Goal: Task Accomplishment & Management: Use online tool/utility

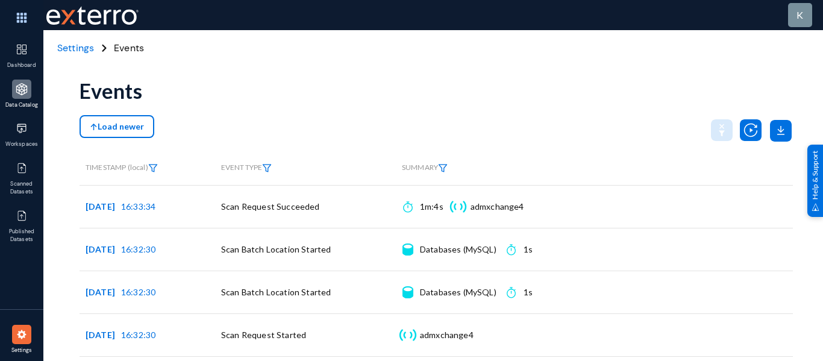
click at [24, 87] on img at bounding box center [22, 89] width 12 height 12
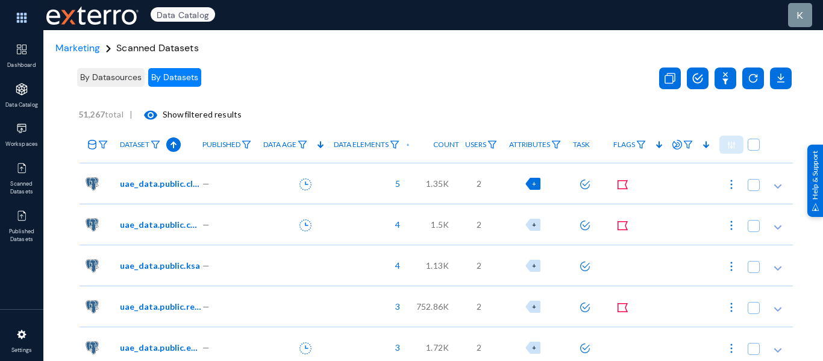
click at [532, 183] on span "+" at bounding box center [534, 184] width 4 height 8
checkbox input "true"
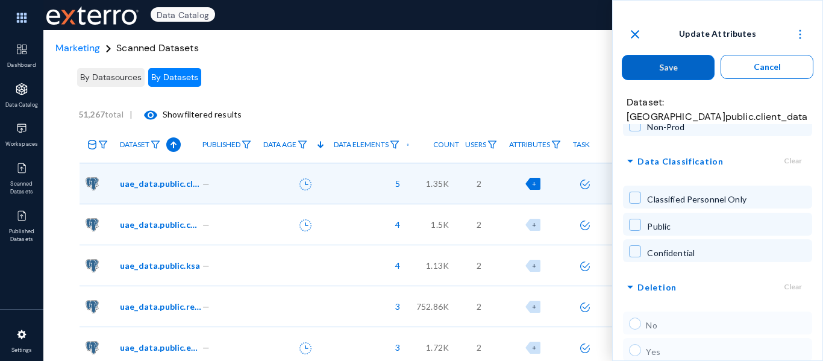
scroll to position [11, 0]
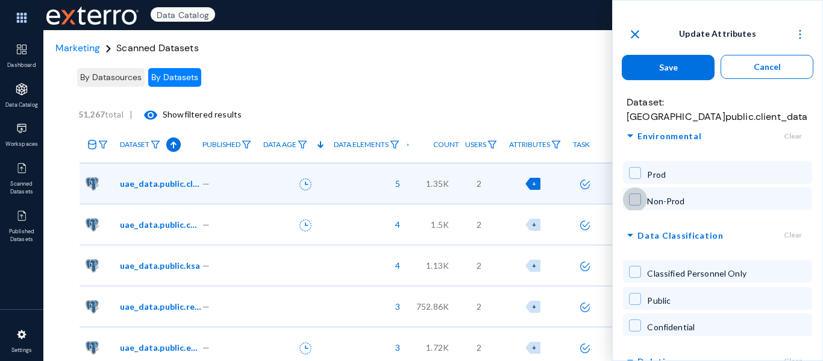
click at [636, 193] on span at bounding box center [635, 199] width 12 height 12
checkbox input "true"
click at [635, 167] on span at bounding box center [635, 173] width 12 height 12
checkbox input "true"
click at [640, 193] on span at bounding box center [635, 199] width 12 height 12
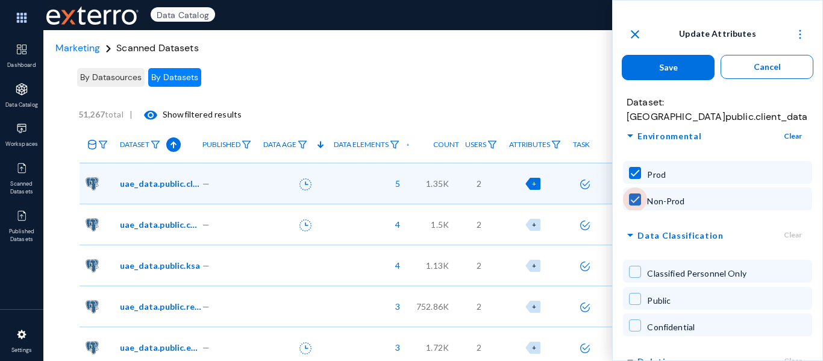
checkbox input "false"
click at [637, 167] on span at bounding box center [635, 173] width 12 height 12
checkbox input "false"
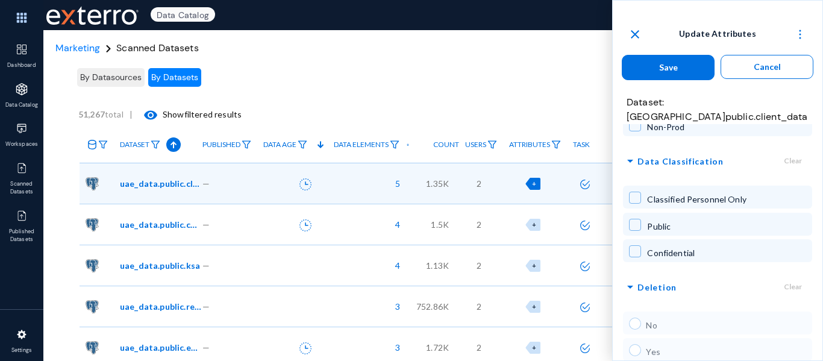
click at [635, 310] on div "No Yes" at bounding box center [717, 337] width 189 height 54
click at [633, 338] on div "No Yes" at bounding box center [717, 337] width 189 height 54
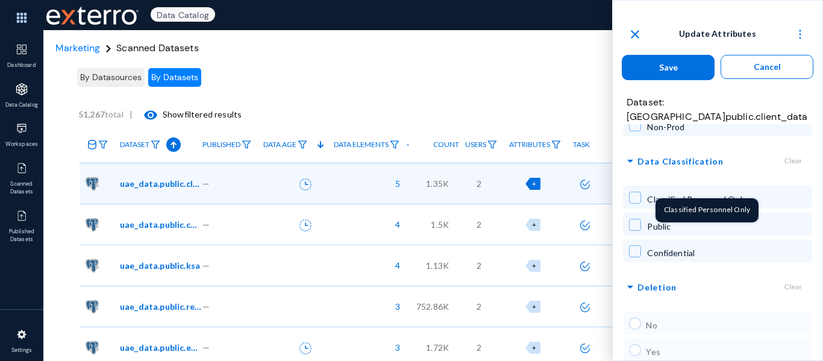
scroll to position [0, 0]
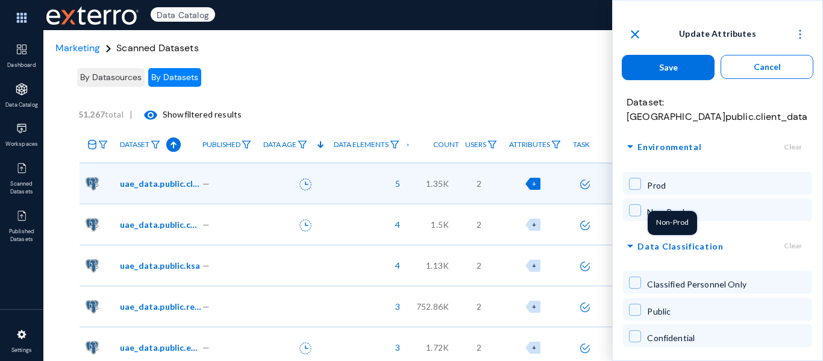
click at [636, 277] on span at bounding box center [635, 283] width 12 height 12
click at [635, 277] on span at bounding box center [635, 283] width 12 height 12
click at [638, 304] on span at bounding box center [635, 310] width 12 height 12
checkbox input "false"
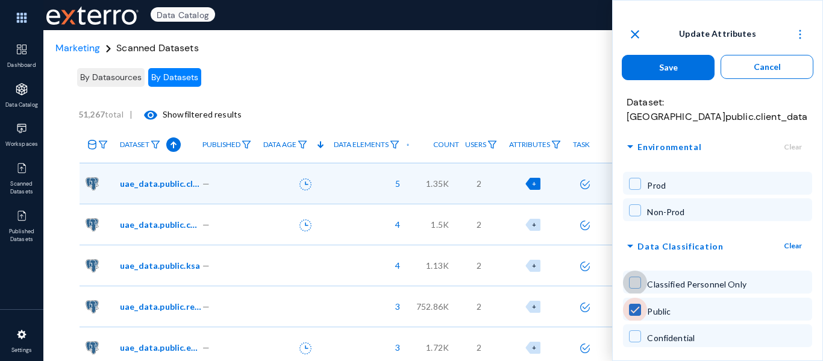
checkbox input "true"
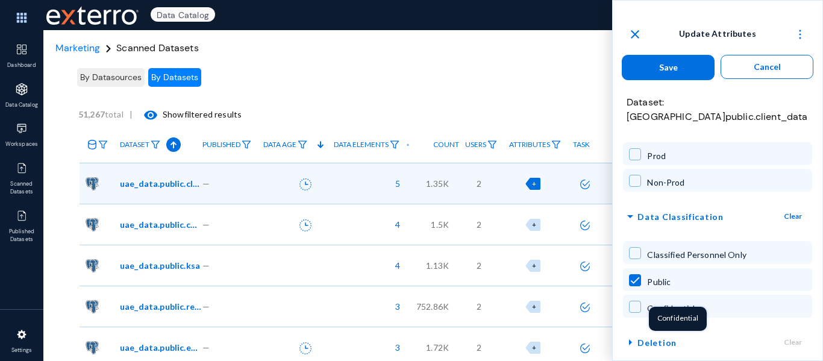
click at [635, 247] on span at bounding box center [635, 253] width 12 height 12
checkbox input "true"
click at [629, 335] on span "arrow_right" at bounding box center [630, 342] width 14 height 15
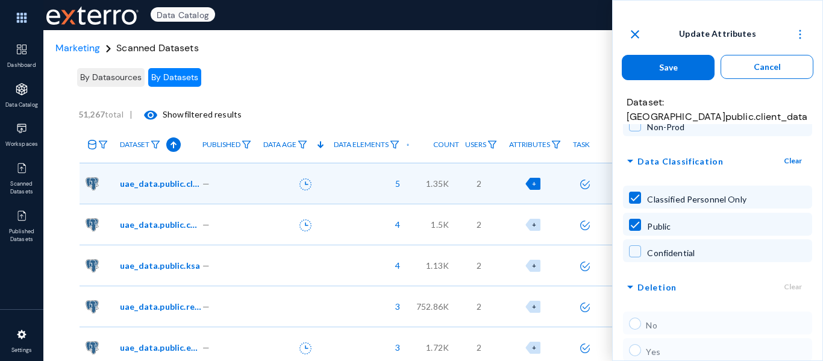
scroll to position [0, 0]
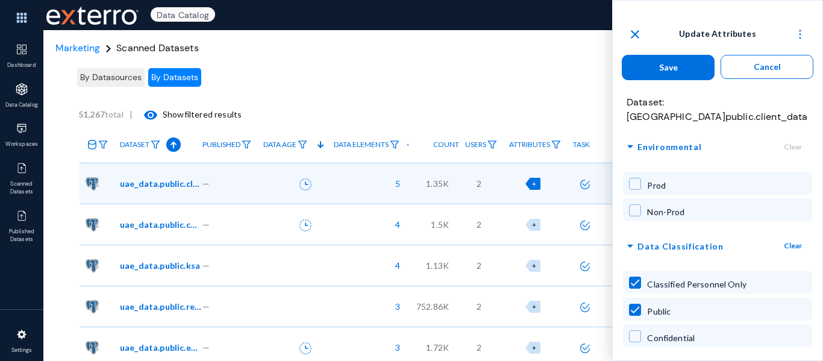
click at [640, 204] on span at bounding box center [635, 210] width 12 height 12
click at [632, 204] on span at bounding box center [635, 210] width 12 height 12
checkbox input "false"
click at [794, 235] on button "Clear" at bounding box center [793, 246] width 39 height 22
checkbox input "false"
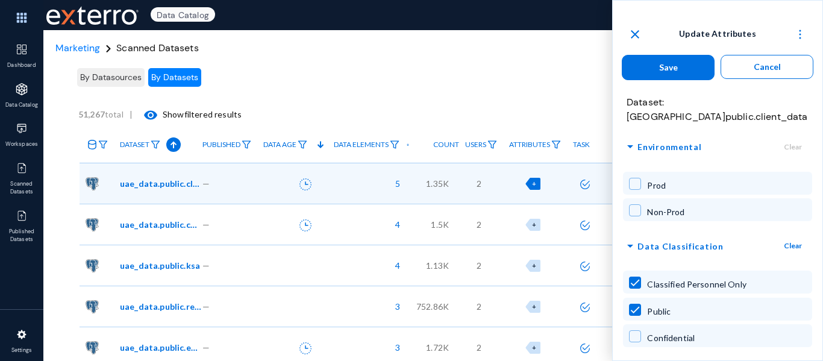
checkbox input "false"
click at [781, 84] on div "close Update Attributes Save Cancel Dataset: uae_data.public.client_data arrow_…" at bounding box center [718, 193] width 210 height 343
click at [781, 70] on button "Cancel" at bounding box center [767, 67] width 93 height 24
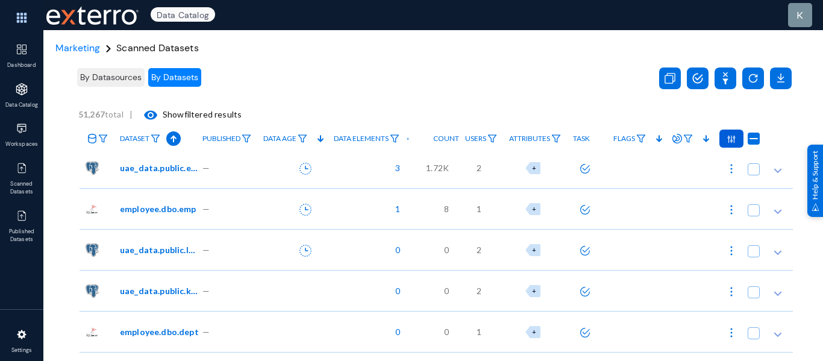
scroll to position [149, 0]
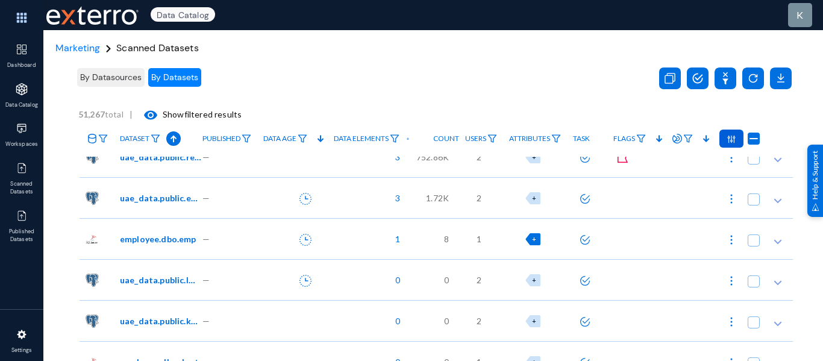
click at [527, 240] on div "+" at bounding box center [533, 239] width 15 height 12
checkbox input "false"
checkbox input "true"
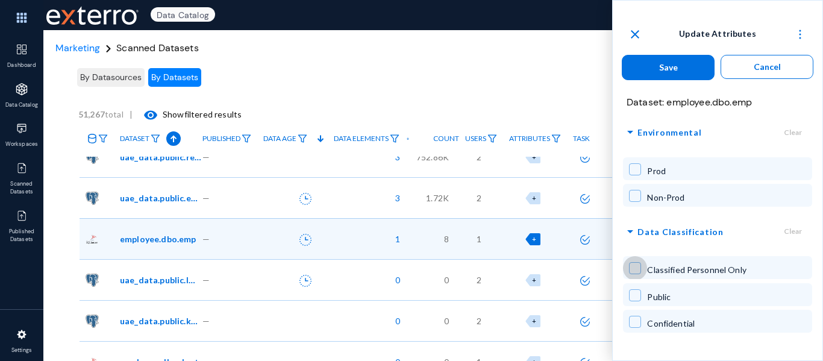
click at [635, 270] on span at bounding box center [635, 268] width 12 height 12
checkbox input "true"
click at [636, 289] on span at bounding box center [635, 295] width 12 height 12
checkbox input "true"
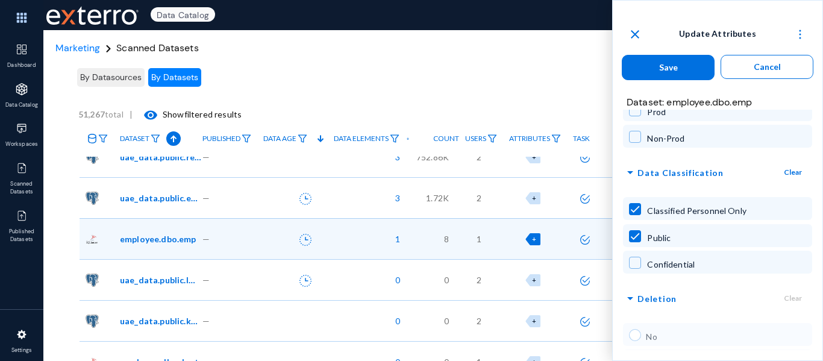
scroll to position [85, 0]
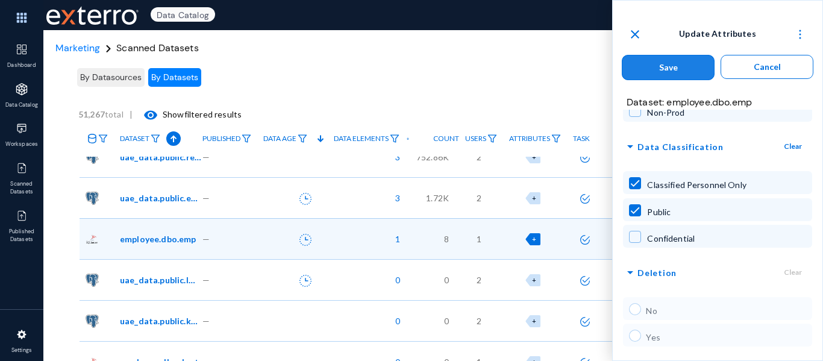
click at [685, 57] on button "Save" at bounding box center [668, 67] width 93 height 25
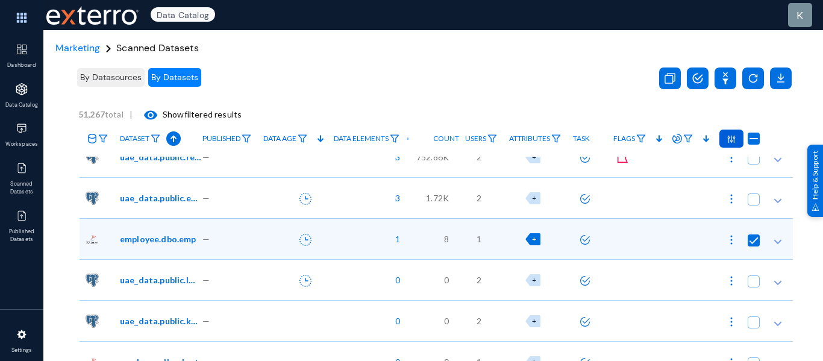
checkbox input "false"
click at [529, 244] on div "+2" at bounding box center [533, 239] width 19 height 12
checkbox input "true"
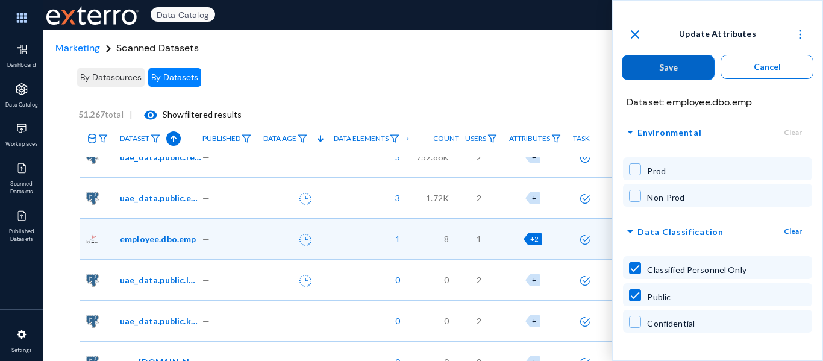
click at [679, 63] on button "Save" at bounding box center [668, 67] width 93 height 25
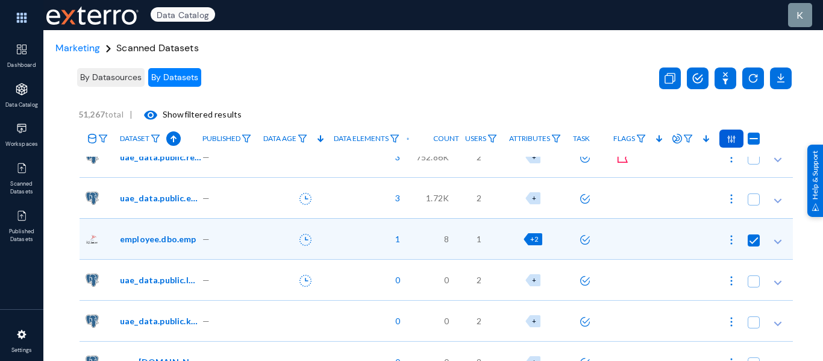
checkbox input "false"
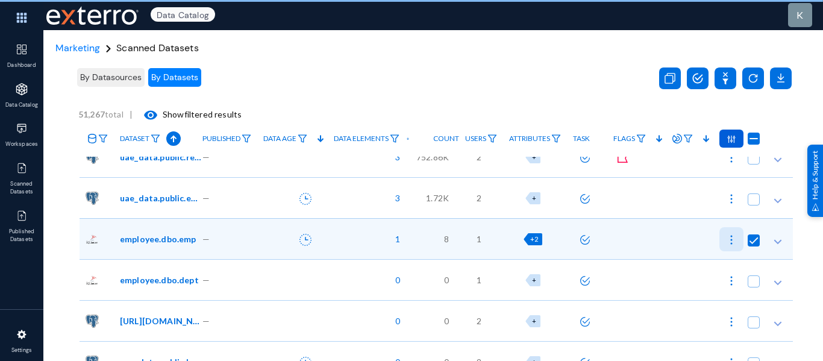
click at [731, 234] on img at bounding box center [732, 240] width 12 height 12
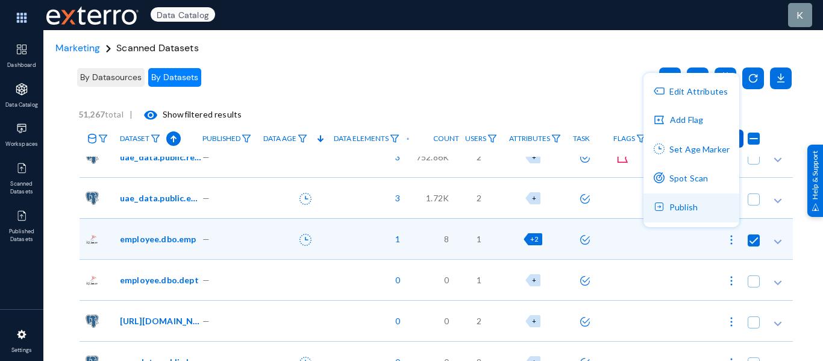
click at [698, 209] on button "Publish" at bounding box center [692, 207] width 96 height 29
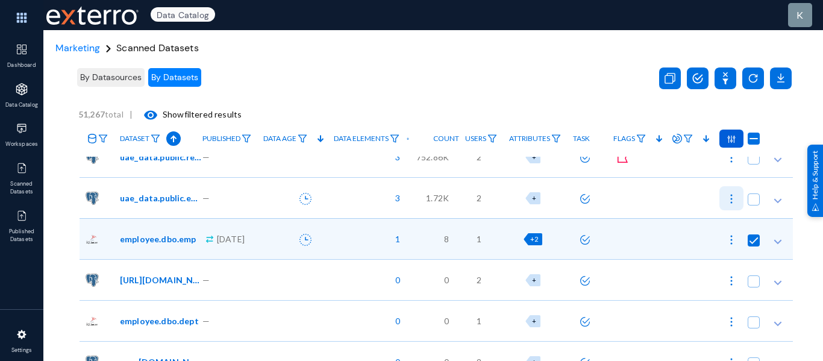
click at [726, 198] on img at bounding box center [732, 199] width 12 height 12
checkbox input "true"
checkbox input "false"
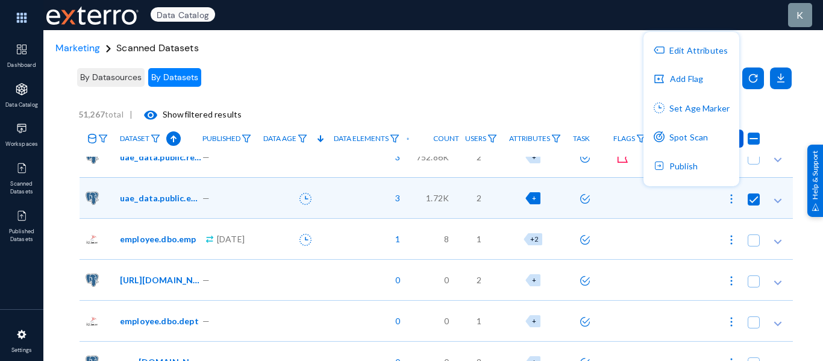
click at [596, 60] on div at bounding box center [411, 180] width 823 height 361
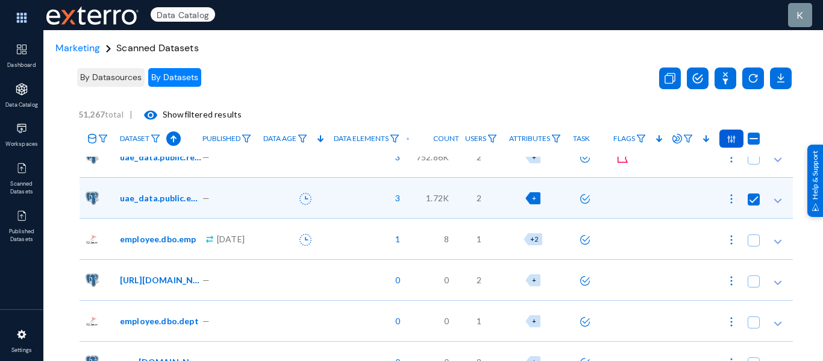
click at [533, 196] on span "+" at bounding box center [534, 198] width 4 height 8
click at [83, 51] on span "Marketing" at bounding box center [77, 48] width 45 height 13
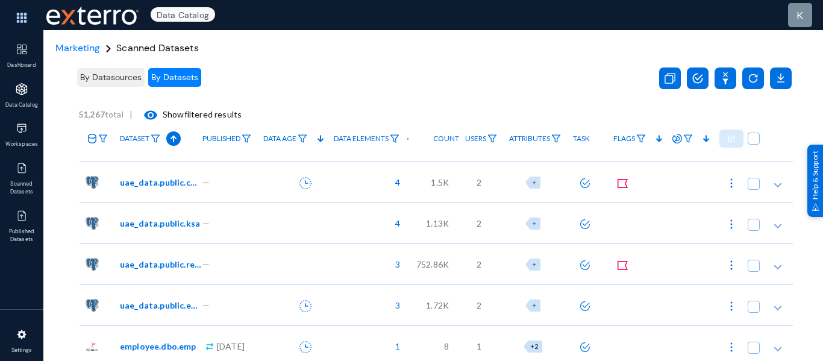
scroll to position [42, 0]
click at [530, 183] on div "+" at bounding box center [533, 183] width 15 height 12
checkbox input "true"
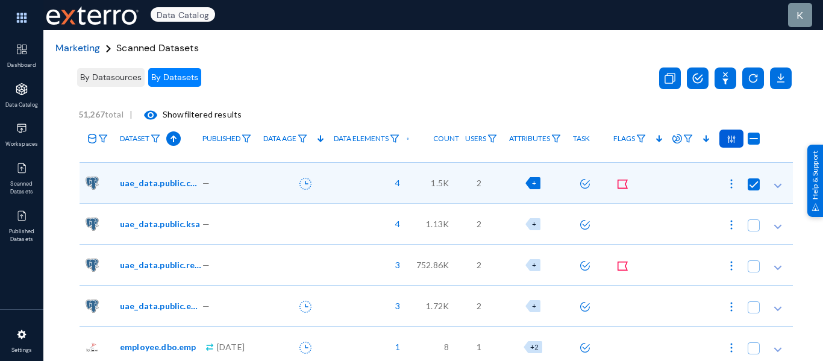
click at [81, 51] on span "Marketing" at bounding box center [77, 48] width 45 height 13
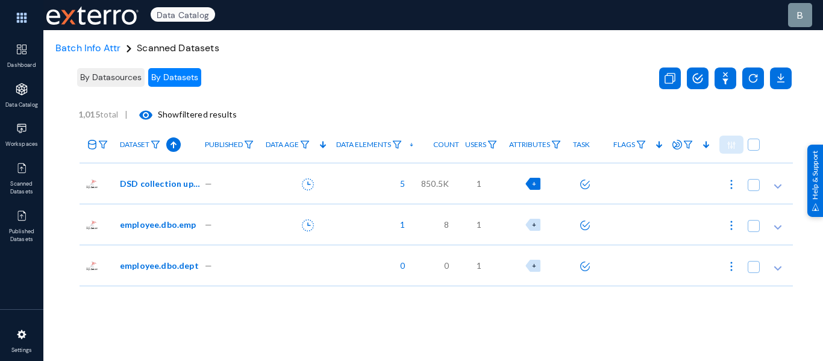
click at [532, 183] on span "+" at bounding box center [534, 184] width 4 height 8
checkbox input "true"
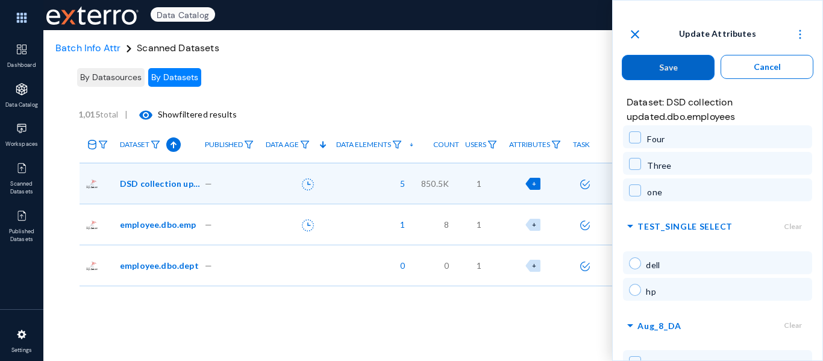
scroll to position [200, 0]
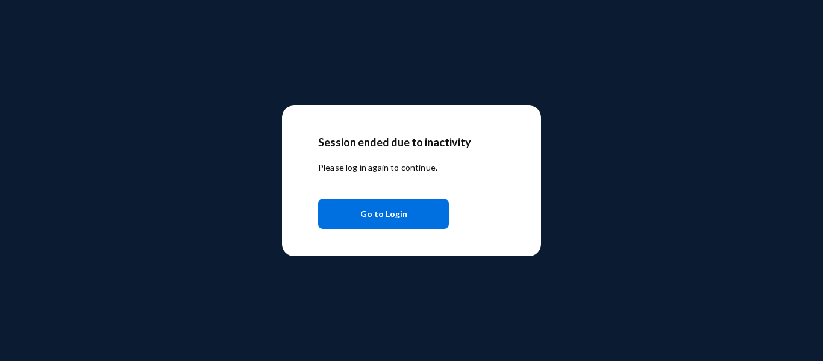
click at [385, 206] on span "Go to Login" at bounding box center [383, 214] width 47 height 22
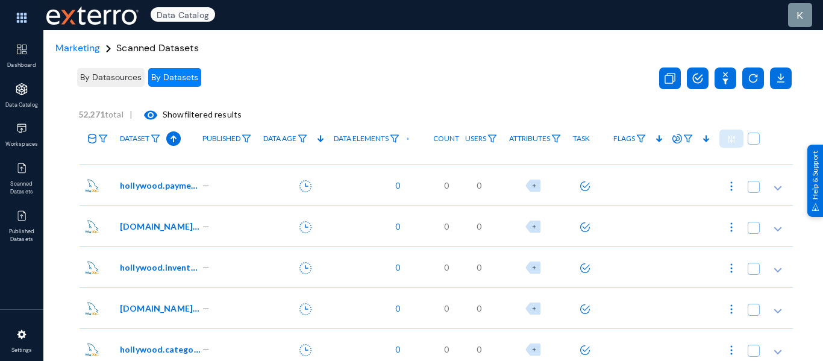
scroll to position [950, 0]
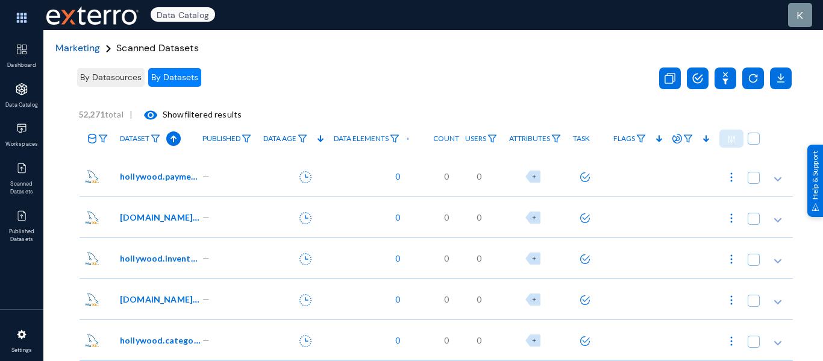
click at [77, 46] on span "Marketing" at bounding box center [77, 48] width 45 height 13
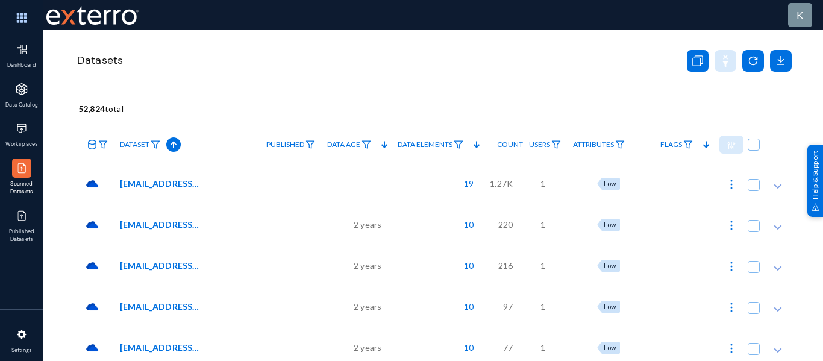
click at [90, 142] on icon at bounding box center [92, 145] width 10 height 10
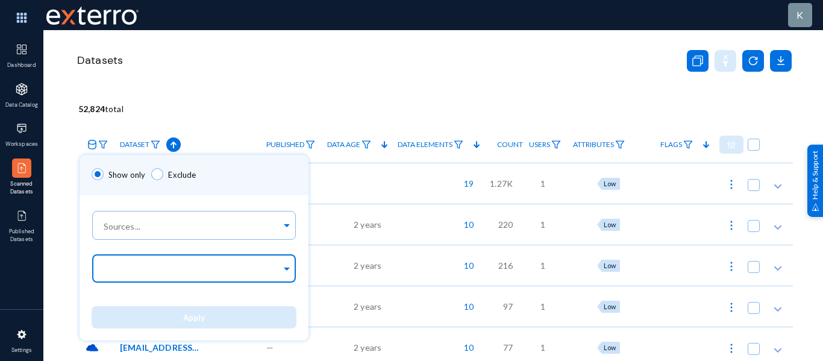
click at [172, 254] on ng-select "Source Types..." at bounding box center [194, 272] width 205 height 43
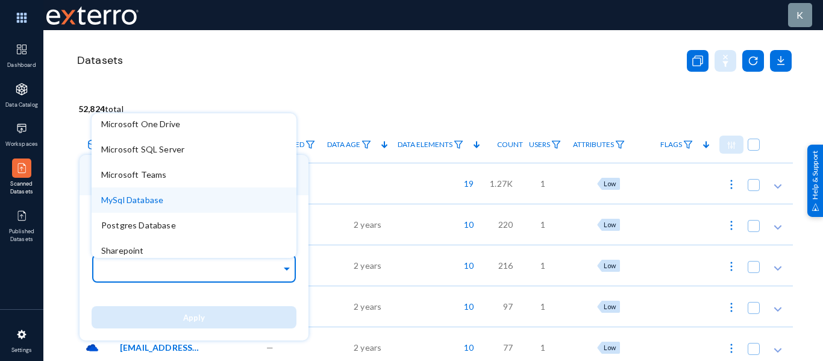
click at [154, 201] on span "MySql Database" at bounding box center [132, 200] width 62 height 10
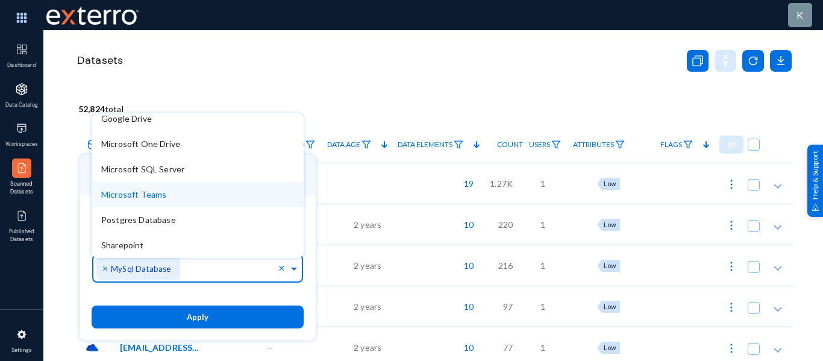
scroll to position [33, 0]
click at [159, 198] on span "Microsoft Teams" at bounding box center [133, 194] width 65 height 10
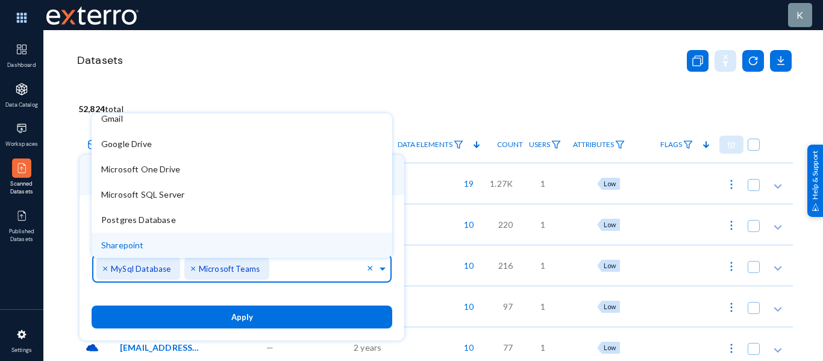
click at [192, 269] on span "×" at bounding box center [194, 267] width 8 height 11
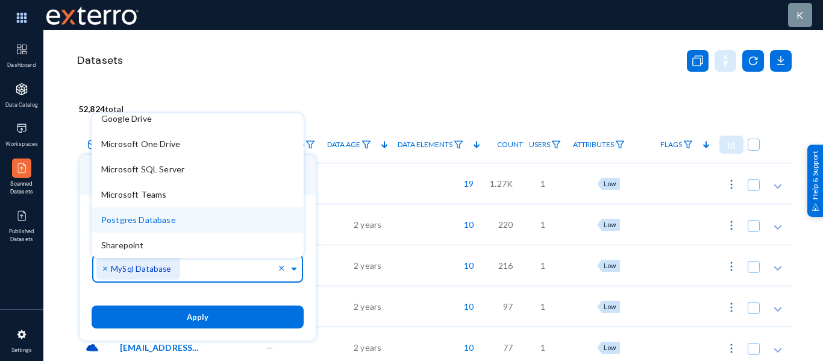
scroll to position [0, 0]
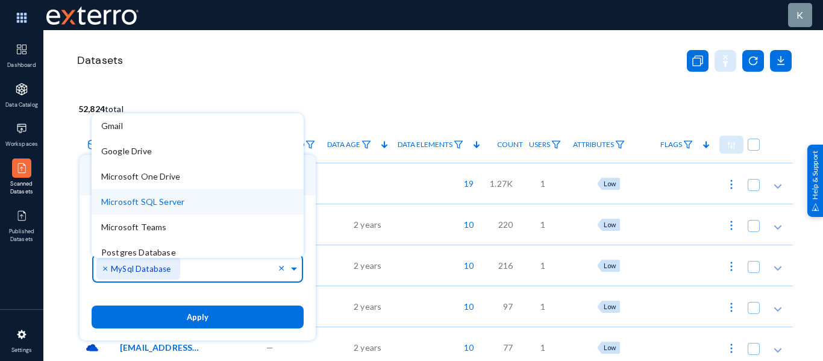
click at [200, 199] on div "Microsoft SQL Server" at bounding box center [198, 201] width 212 height 25
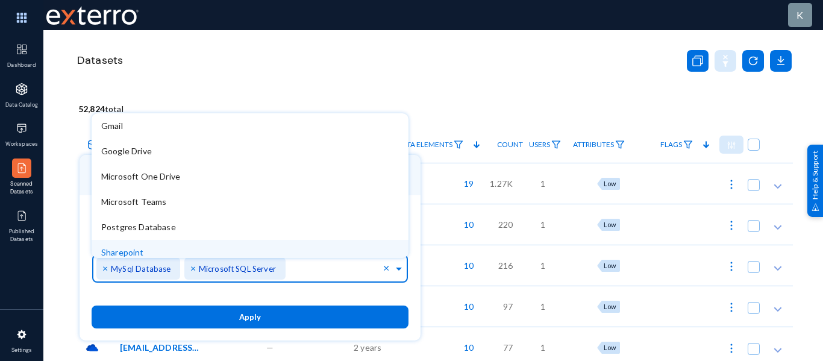
click at [105, 267] on span "×" at bounding box center [106, 267] width 8 height 11
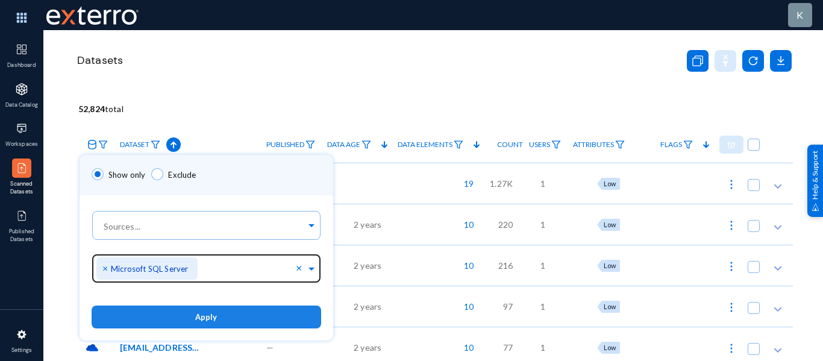
click at [219, 318] on button "Apply" at bounding box center [207, 317] width 230 height 22
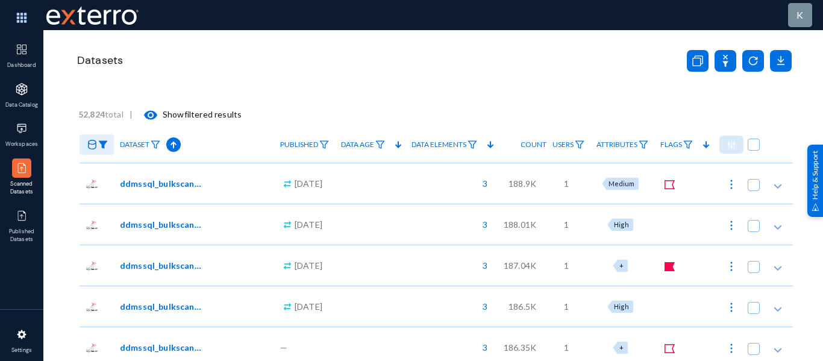
click at [157, 143] on img at bounding box center [156, 144] width 10 height 8
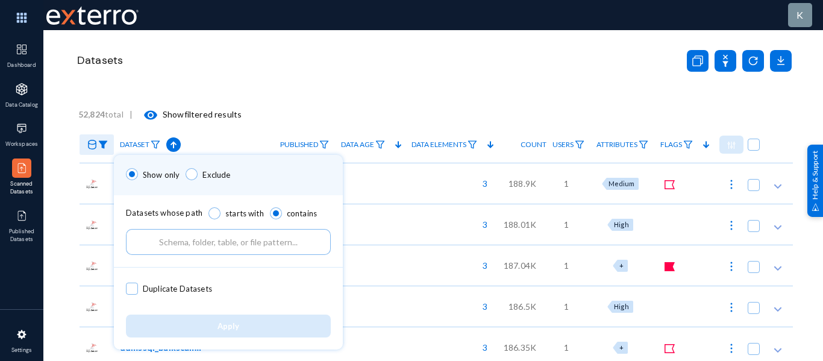
click at [199, 237] on input "text" at bounding box center [228, 242] width 205 height 26
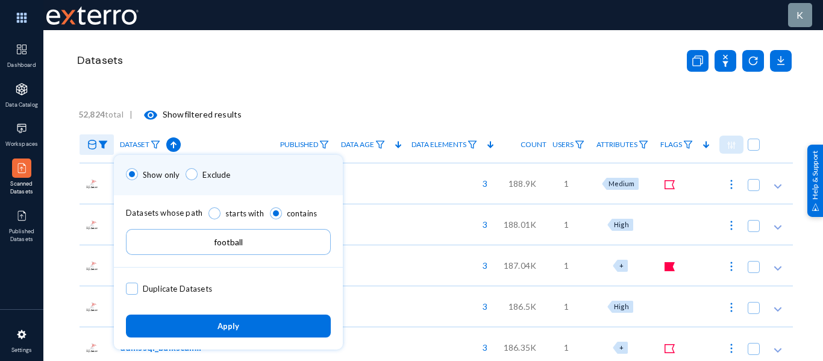
type input "football"
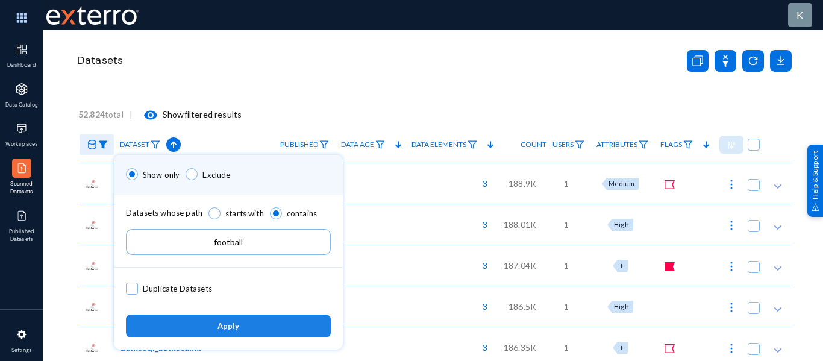
click at [274, 330] on button "Apply" at bounding box center [228, 326] width 205 height 22
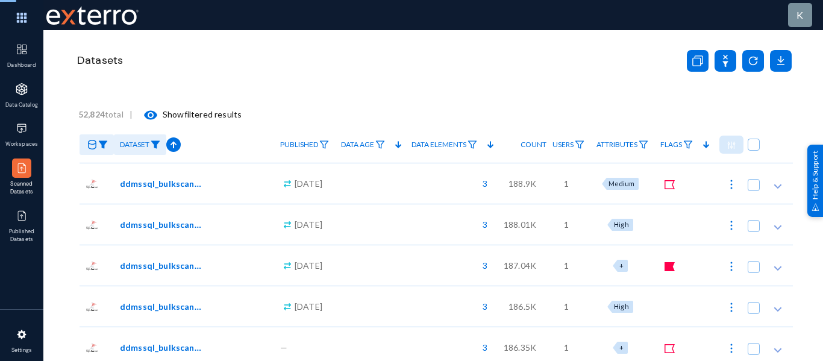
checkbox input "true"
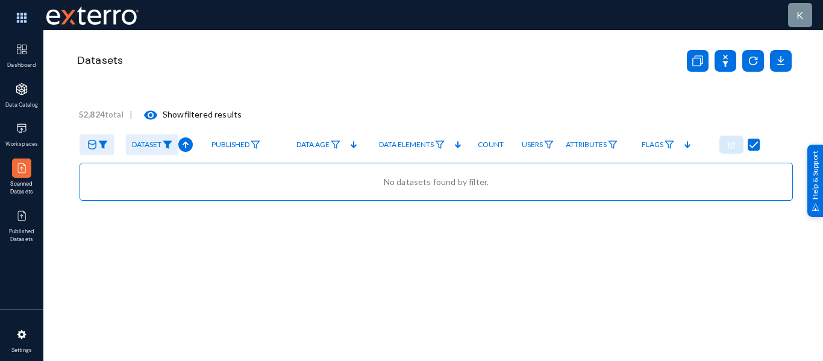
click at [169, 142] on img at bounding box center [168, 144] width 10 height 8
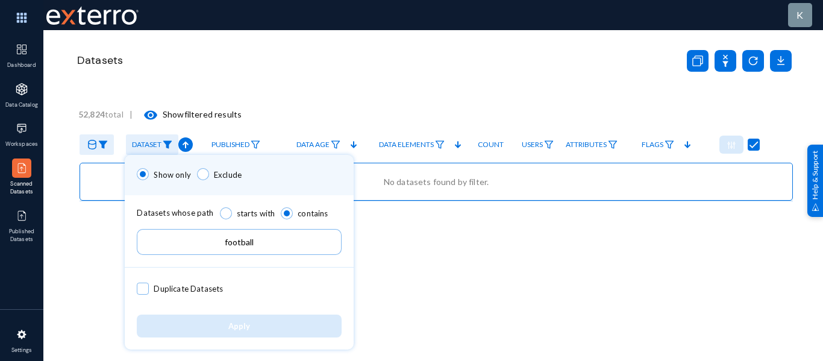
click at [239, 235] on input "football" at bounding box center [239, 242] width 205 height 26
click at [268, 242] on input "football" at bounding box center [239, 242] width 205 height 26
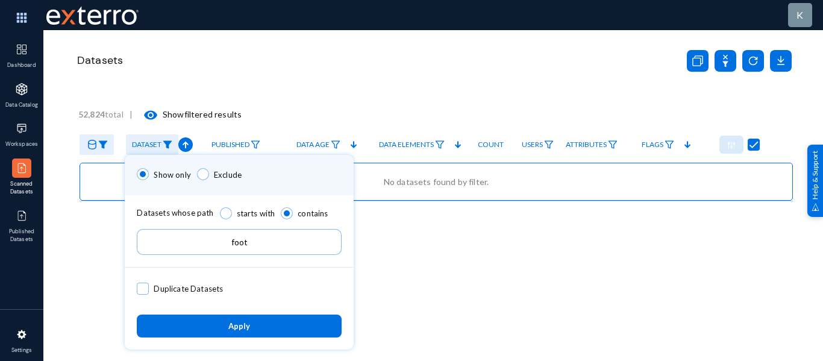
type input "foot"
click at [238, 327] on span "Apply" at bounding box center [239, 327] width 22 height 10
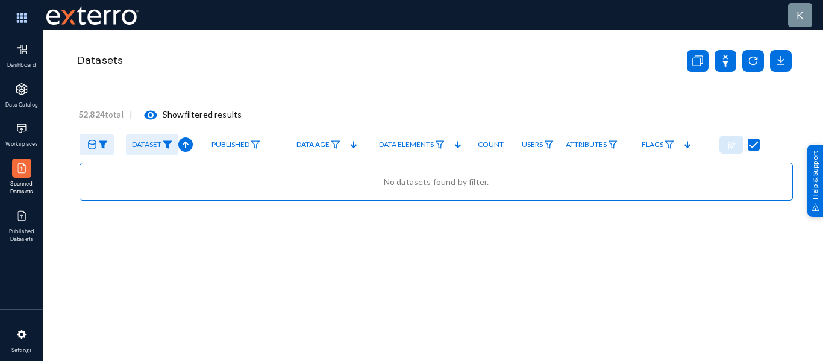
click at [169, 144] on img at bounding box center [168, 144] width 10 height 8
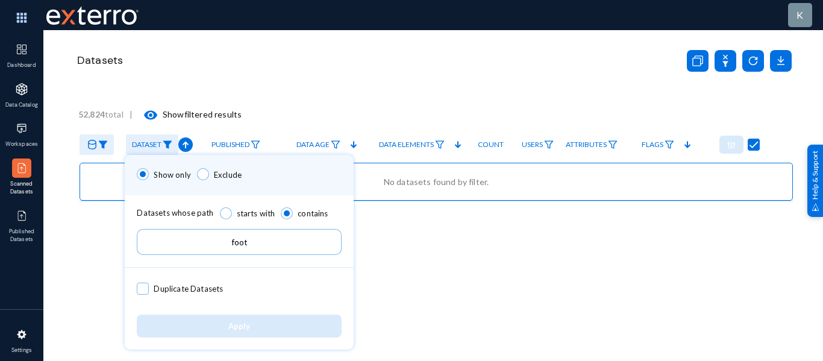
drag, startPoint x: 247, startPoint y: 237, endPoint x: 223, endPoint y: 247, distance: 25.6
click at [225, 246] on input "foot" at bounding box center [239, 242] width 205 height 26
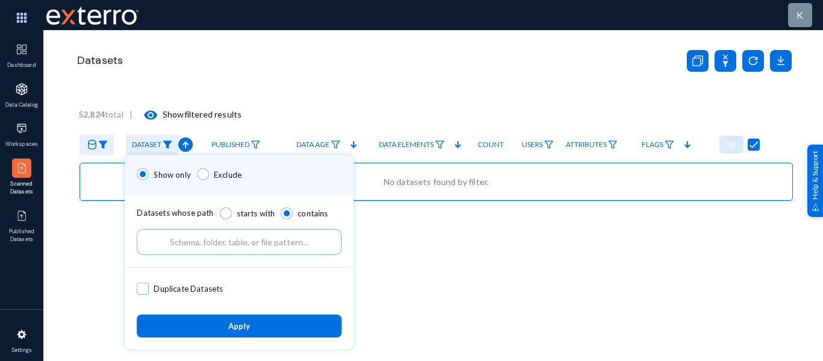
click at [244, 328] on span "Apply" at bounding box center [239, 327] width 22 height 10
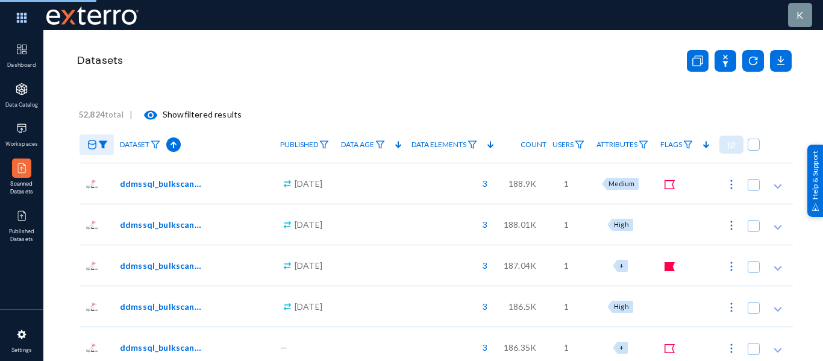
click at [274, 230] on div ".cls-1 { fill: #00bcd5; stroke-width: 0px; } [DATE]" at bounding box center [304, 224] width 61 height 41
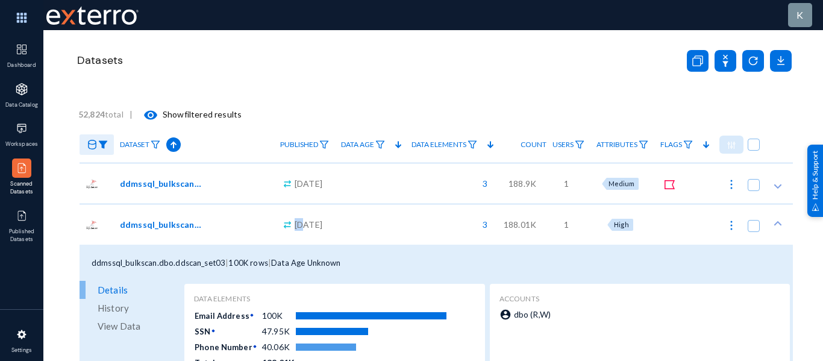
click at [238, 216] on div "ddmssql_bulkscan.dbo.ddscan_set03" at bounding box center [194, 224] width 160 height 41
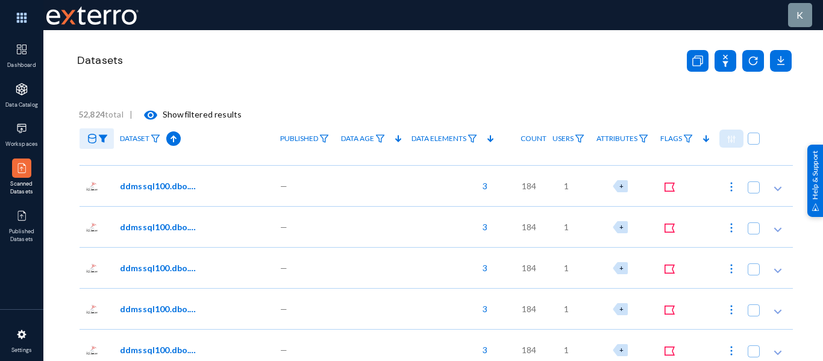
scroll to position [15532, 0]
click at [91, 126] on div "52,824 total | visibility Show filtered results" at bounding box center [435, 114] width 715 height 24
click at [92, 134] on icon at bounding box center [92, 139] width 8 height 10
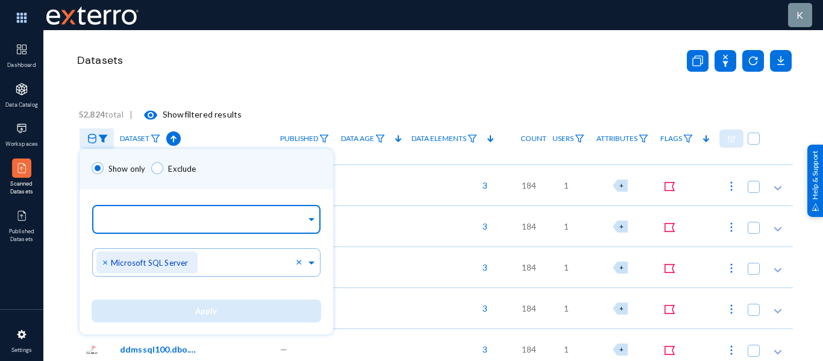
click at [115, 215] on div at bounding box center [203, 220] width 205 height 20
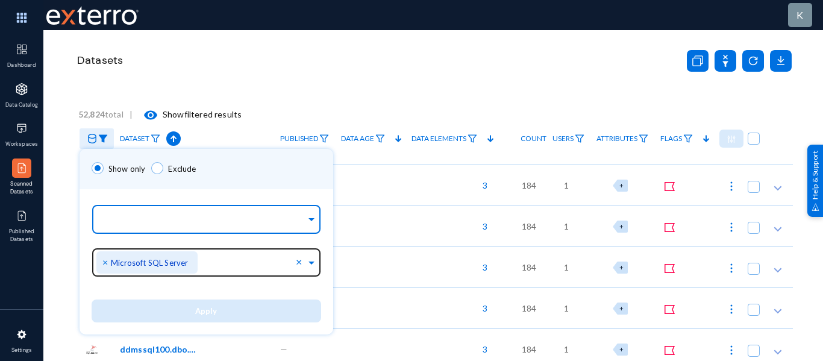
click at [105, 261] on span "×" at bounding box center [106, 261] width 8 height 11
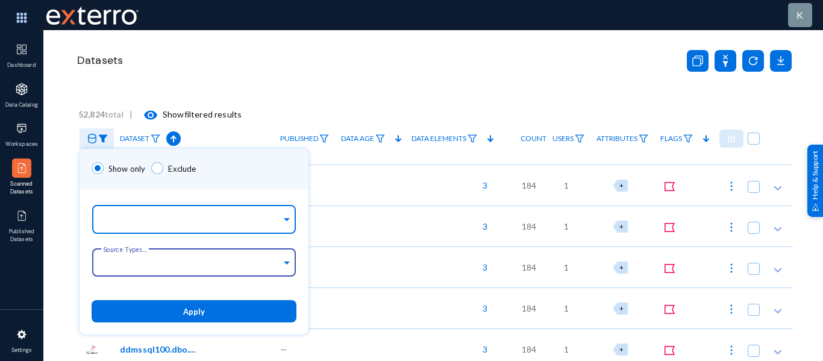
click at [121, 220] on input "text" at bounding box center [191, 221] width 180 height 11
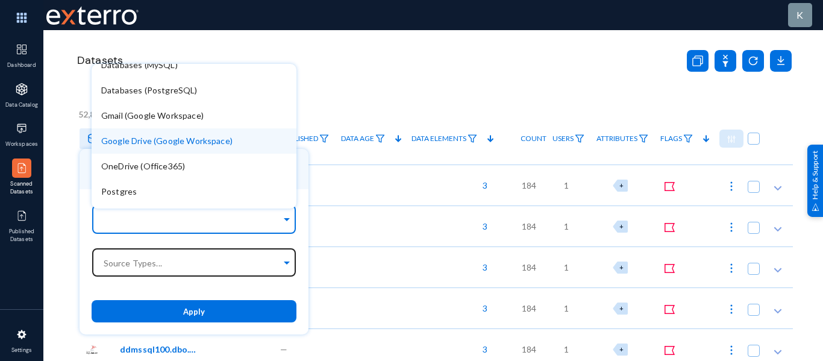
scroll to position [0, 0]
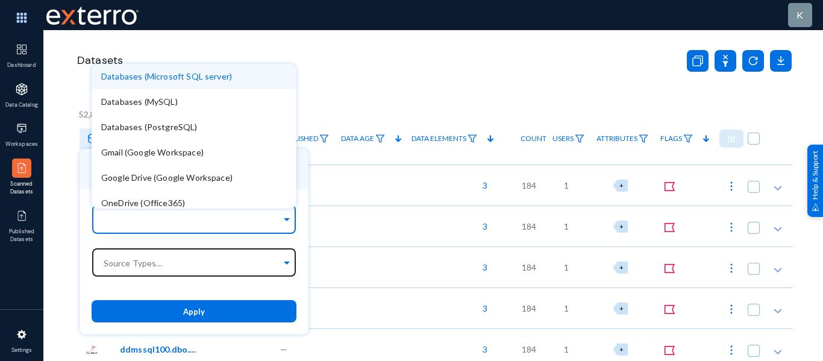
click at [196, 80] on span "Databases (Microsoft SQL server)" at bounding box center [166, 76] width 131 height 10
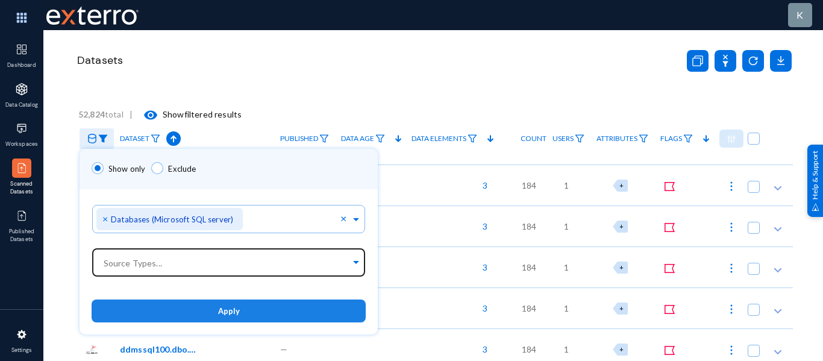
click at [304, 311] on button "Apply" at bounding box center [229, 311] width 274 height 22
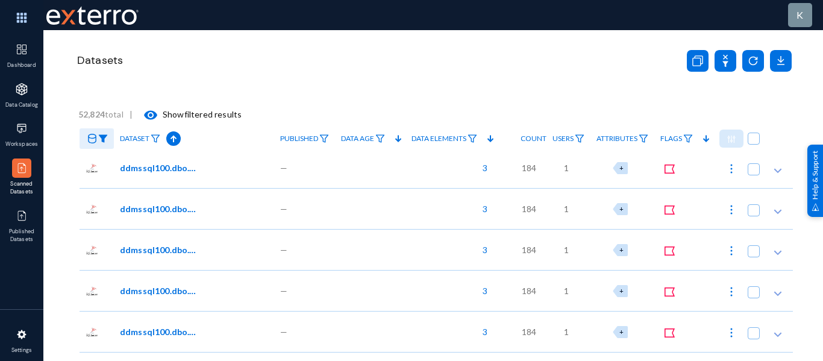
scroll to position [16765, 0]
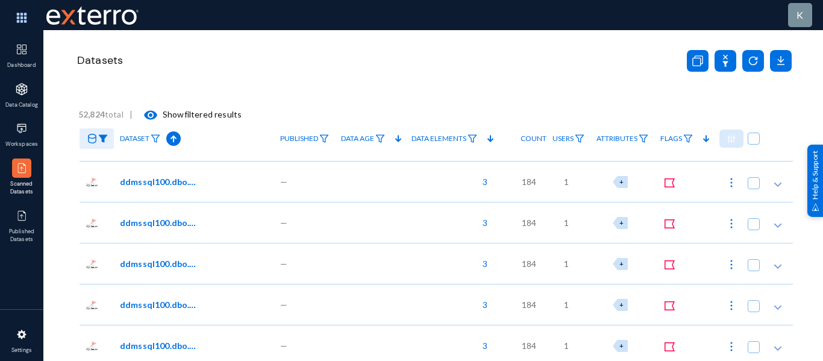
click at [89, 139] on icon at bounding box center [92, 139] width 8 height 10
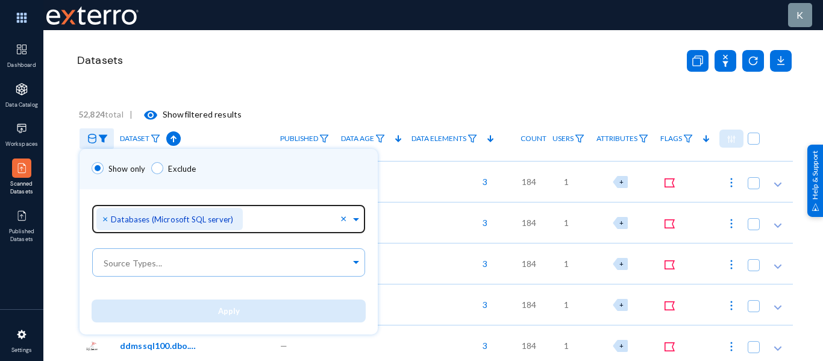
click at [107, 214] on span "×" at bounding box center [106, 218] width 8 height 11
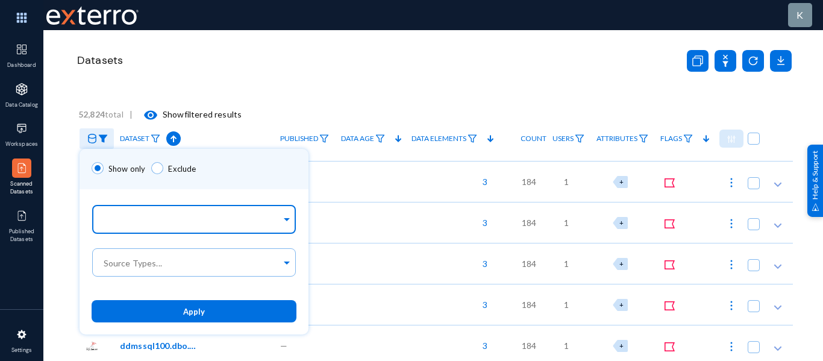
click at [135, 214] on div at bounding box center [191, 220] width 180 height 20
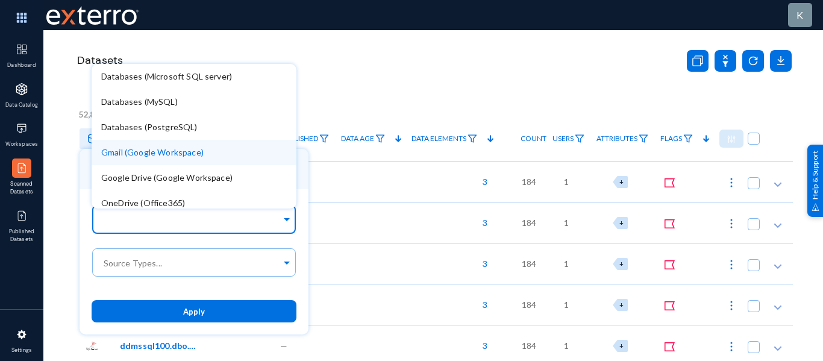
scroll to position [83, 0]
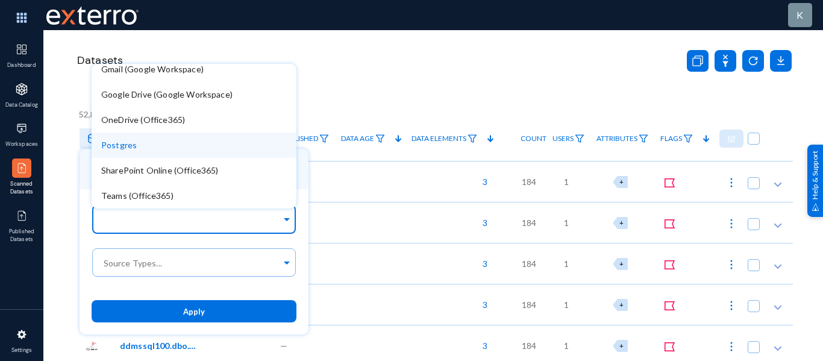
click at [136, 149] on div "Postgres" at bounding box center [194, 145] width 205 height 25
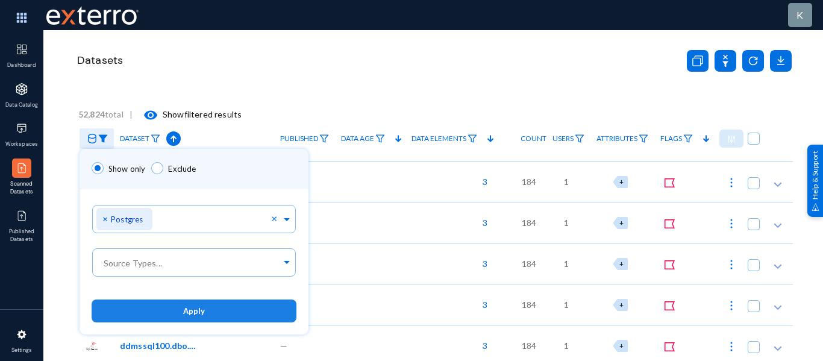
click at [216, 306] on button "Apply" at bounding box center [194, 311] width 205 height 22
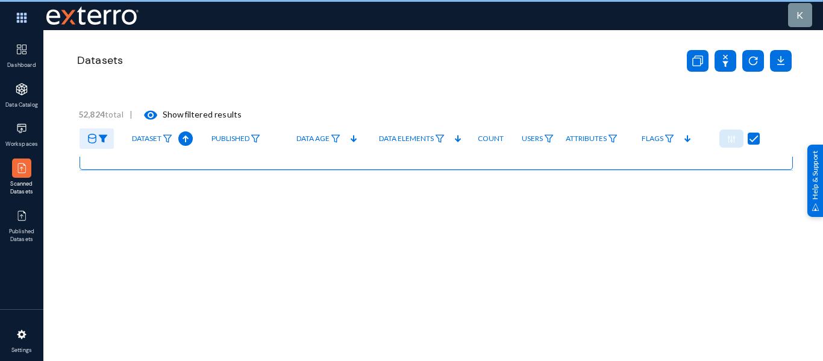
scroll to position [31, 0]
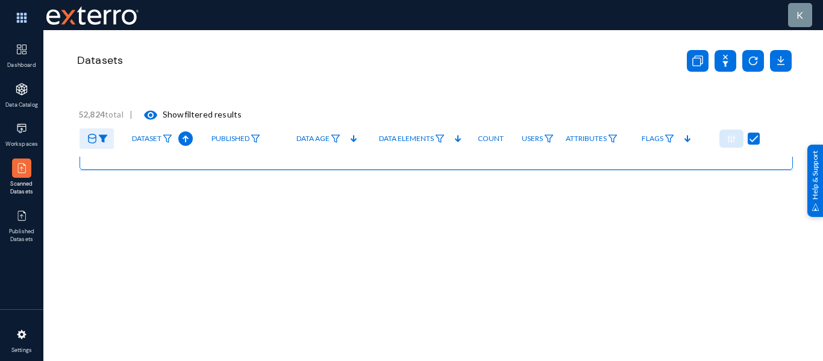
click at [92, 142] on icon at bounding box center [92, 139] width 8 height 10
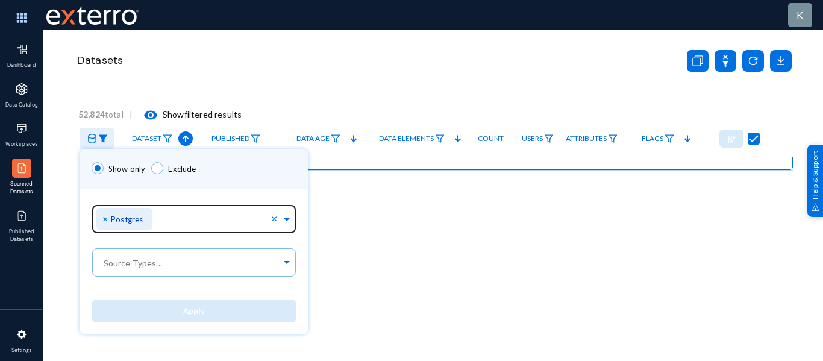
click at [108, 224] on span "×" at bounding box center [106, 218] width 8 height 11
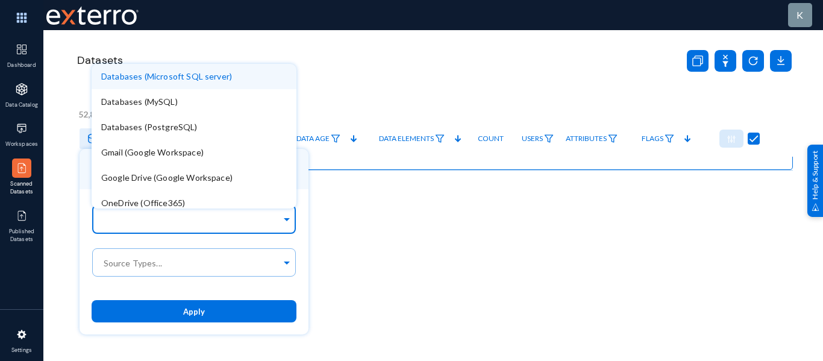
click at [108, 224] on input "text" at bounding box center [191, 221] width 180 height 11
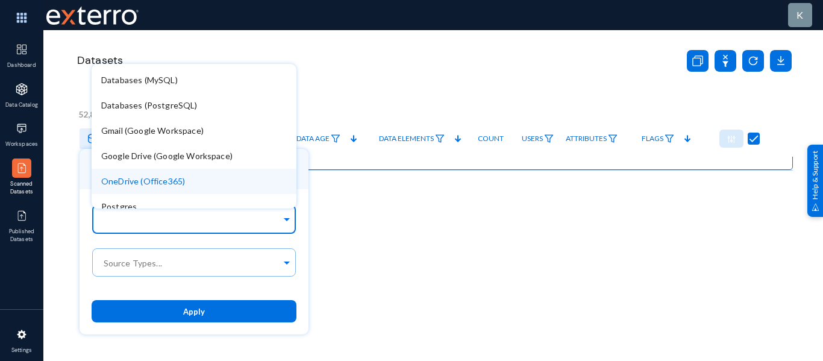
scroll to position [0, 0]
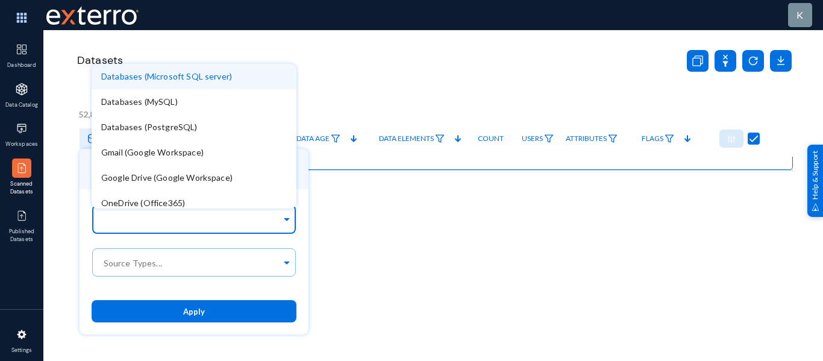
click at [174, 84] on div "Databases (Microsoft SQL server)" at bounding box center [194, 76] width 205 height 25
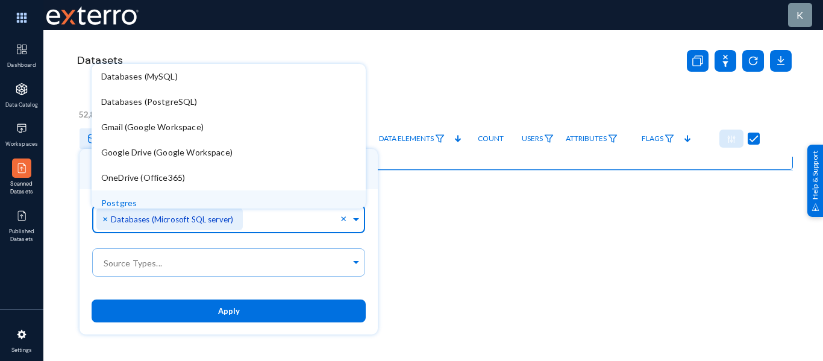
click at [220, 242] on ng-select "Sources... × Databases (Microsoft SQL server) × Databases (MySQL) Databases (Po…" at bounding box center [229, 222] width 274 height 43
click at [204, 303] on button "Apply" at bounding box center [229, 311] width 274 height 22
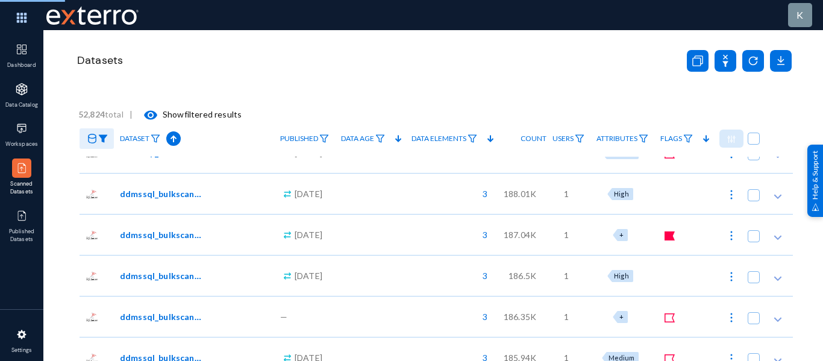
checkbox input "false"
click at [149, 112] on mat-icon "visibility" at bounding box center [150, 115] width 14 height 14
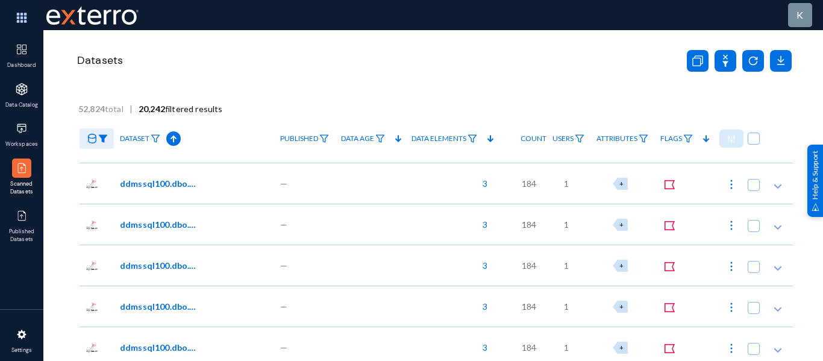
scroll to position [2563, 0]
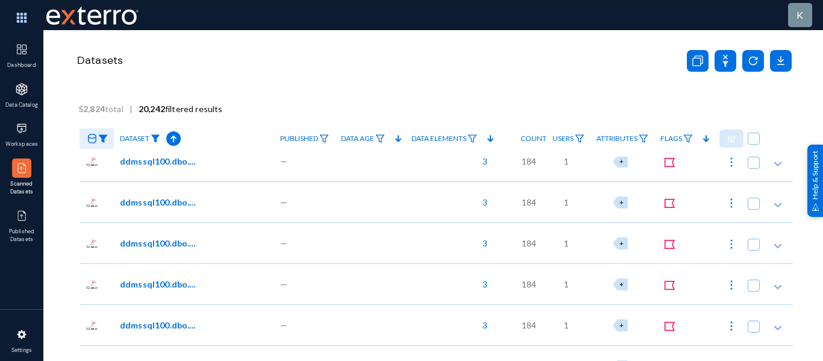
click at [160, 138] on img at bounding box center [156, 138] width 10 height 8
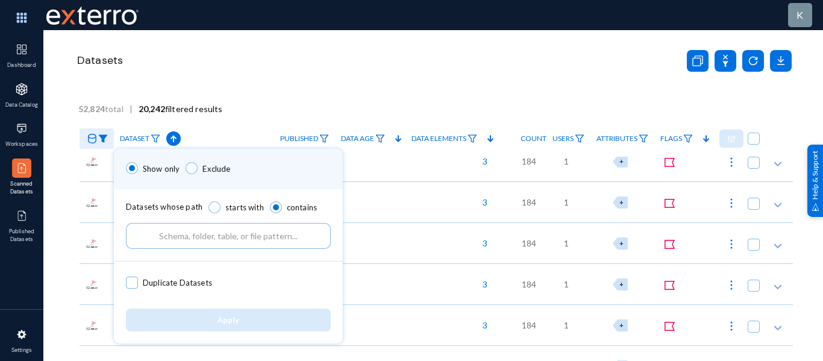
click at [213, 232] on input "text" at bounding box center [228, 236] width 205 height 26
click at [353, 93] on div at bounding box center [411, 180] width 823 height 361
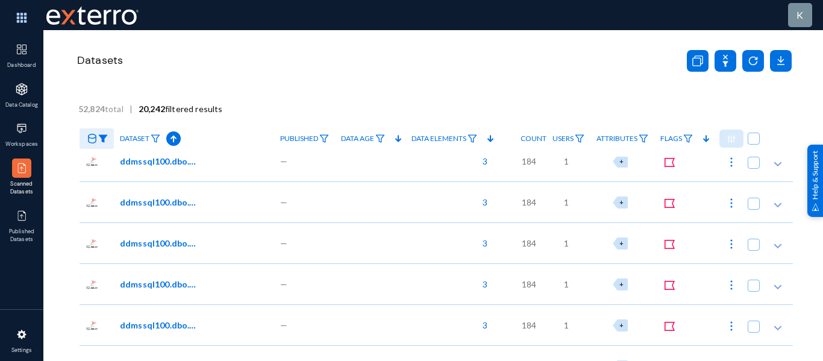
click at [96, 133] on link at bounding box center [97, 138] width 34 height 21
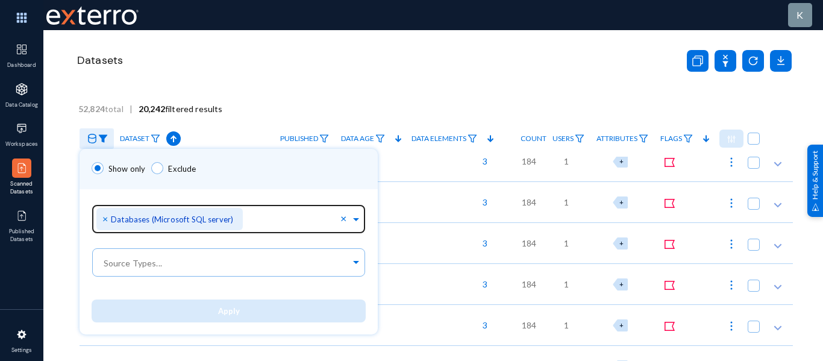
click at [103, 215] on span "×" at bounding box center [106, 218] width 8 height 11
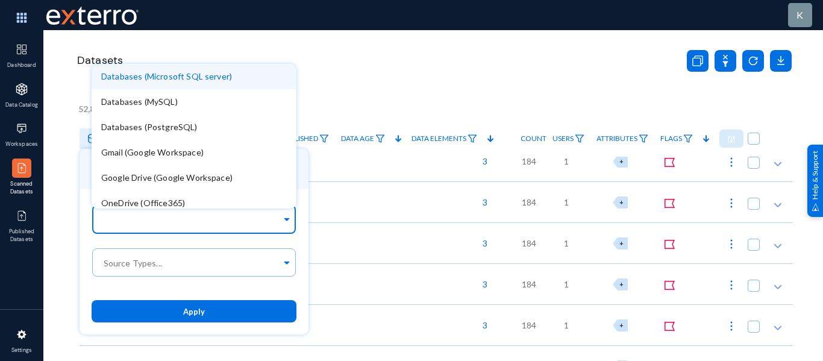
click at [159, 227] on div at bounding box center [191, 220] width 180 height 20
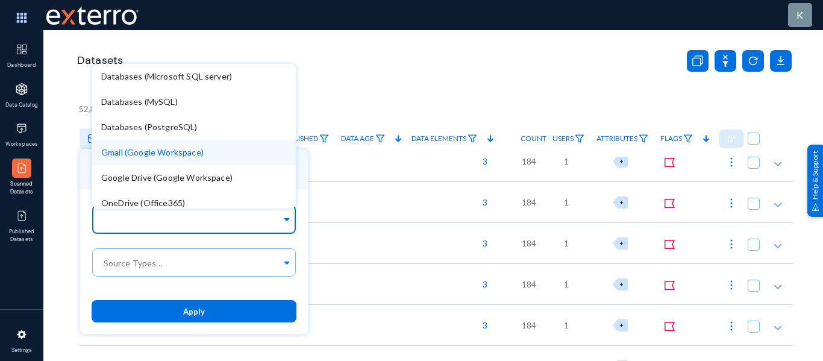
scroll to position [83, 0]
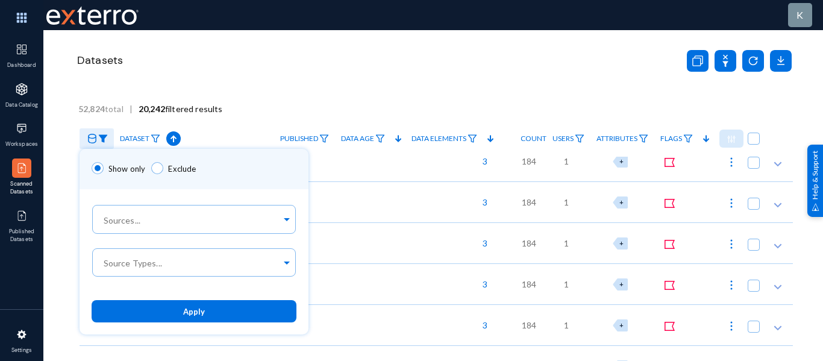
click at [355, 93] on div at bounding box center [411, 180] width 823 height 361
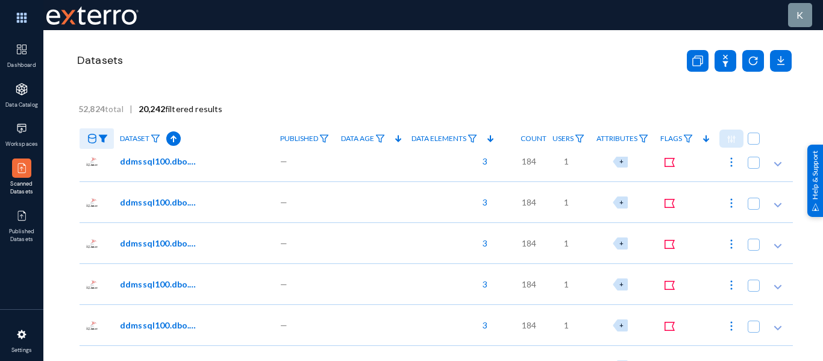
click at [154, 146] on link "Dataset" at bounding box center [140, 138] width 52 height 21
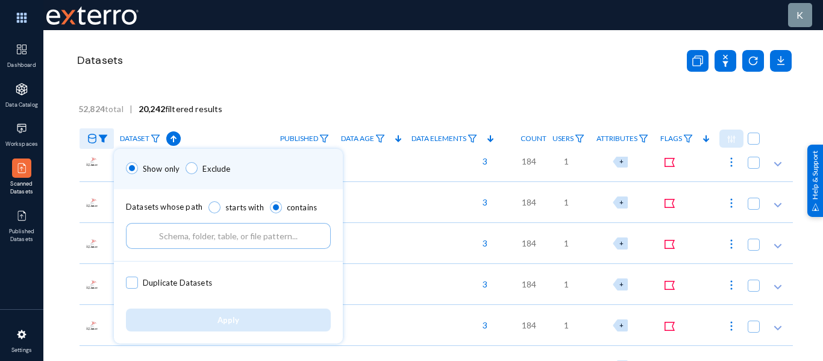
paste input "employee"
click at [230, 240] on input "employee" at bounding box center [228, 236] width 205 height 26
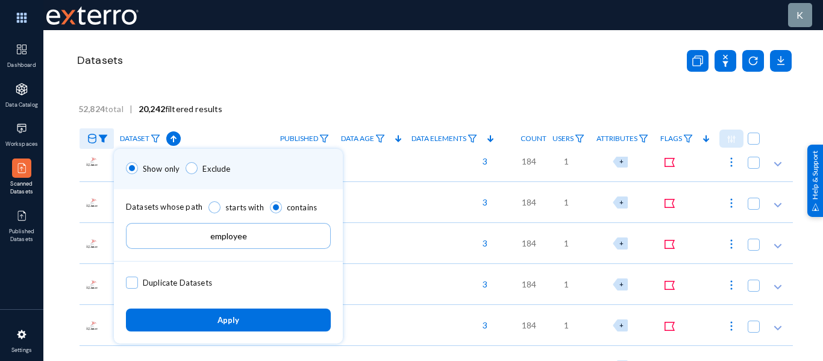
type input "employee"
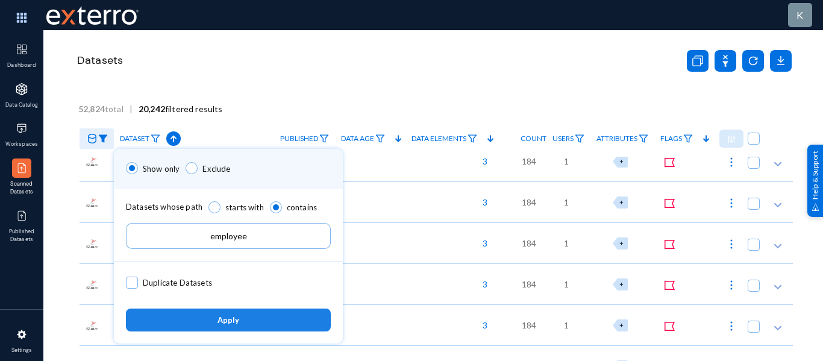
click at [233, 316] on span "Apply" at bounding box center [229, 321] width 22 height 10
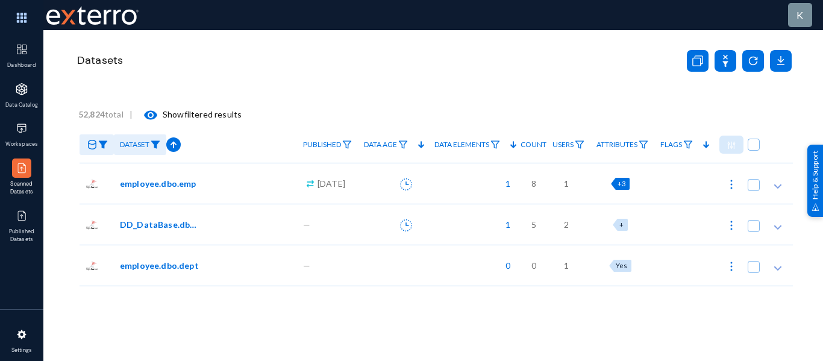
click at [618, 184] on span "+3" at bounding box center [622, 184] width 8 height 8
radio input "true"
checkbox input "true"
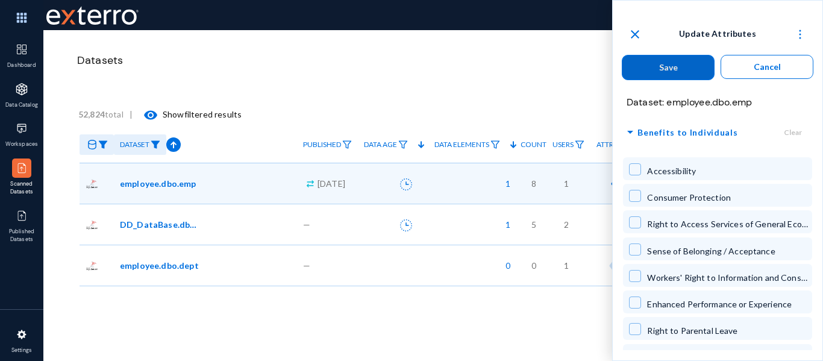
click at [633, 130] on span "arrow_drop_down" at bounding box center [630, 132] width 14 height 15
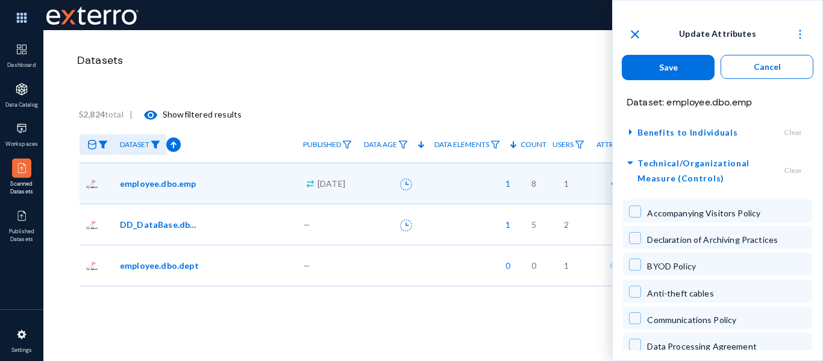
click at [632, 165] on span "arrow_drop_down" at bounding box center [630, 171] width 14 height 30
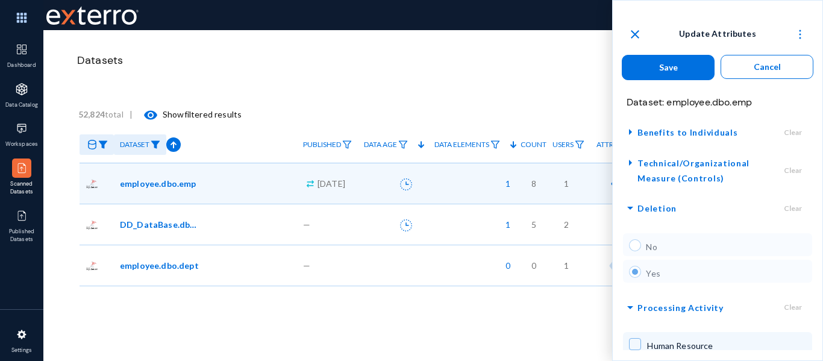
click at [630, 210] on span "arrow_drop_down" at bounding box center [630, 208] width 14 height 15
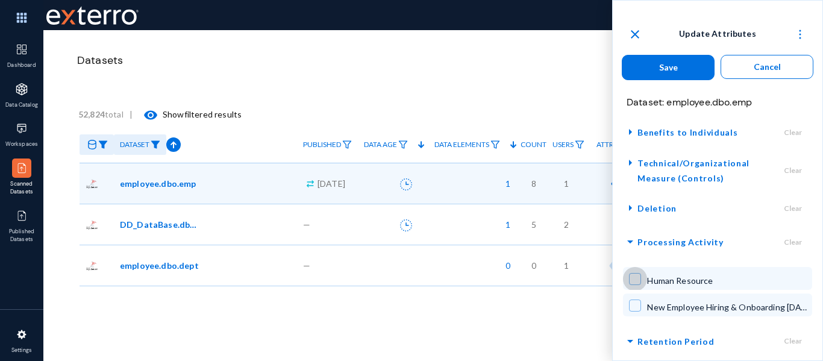
click at [637, 278] on span at bounding box center [635, 279] width 12 height 12
click at [675, 71] on span "Save" at bounding box center [668, 67] width 19 height 10
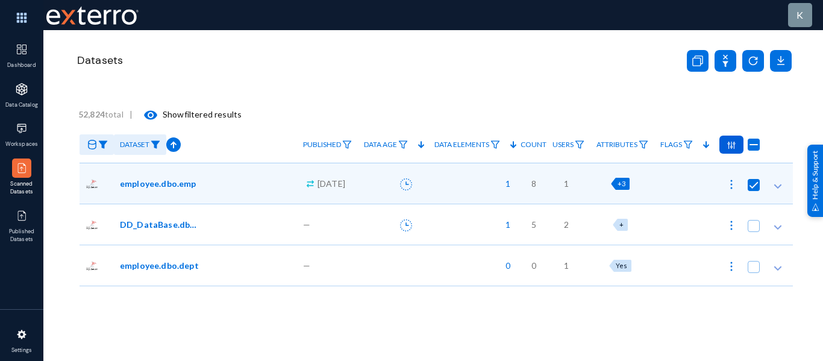
checkbox input "false"
click at [726, 183] on img at bounding box center [732, 184] width 12 height 12
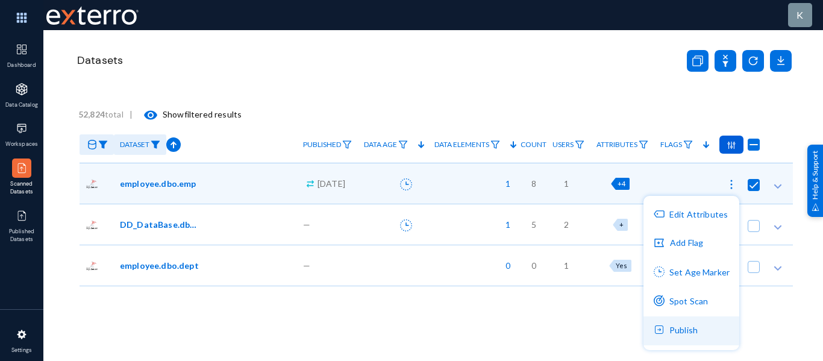
click at [680, 327] on button "Publish" at bounding box center [692, 330] width 96 height 29
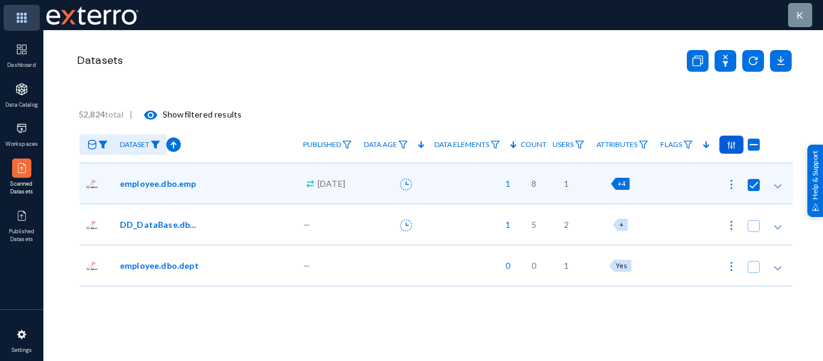
click at [22, 16] on img at bounding box center [22, 18] width 36 height 26
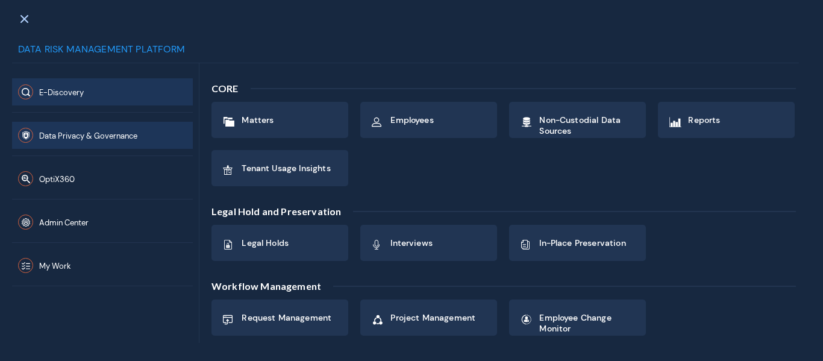
click at [77, 141] on button "Data Privacy & Governance" at bounding box center [102, 135] width 181 height 27
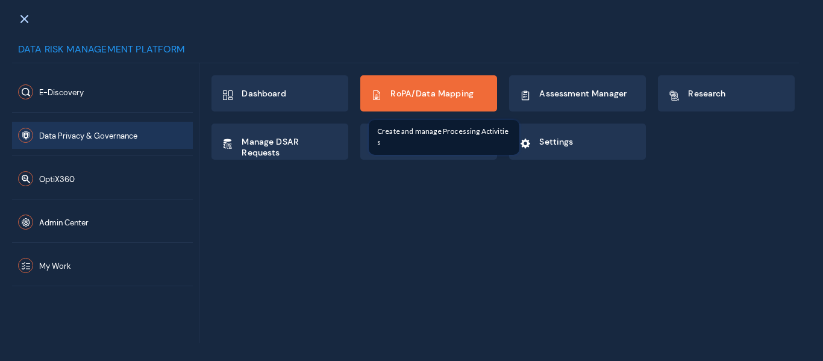
click at [447, 97] on span "RoPA/Data Mapping" at bounding box center [432, 93] width 83 height 11
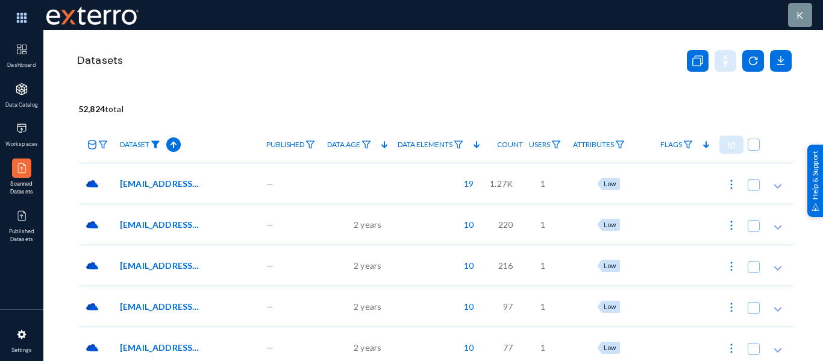
click at [159, 146] on img at bounding box center [156, 144] width 10 height 8
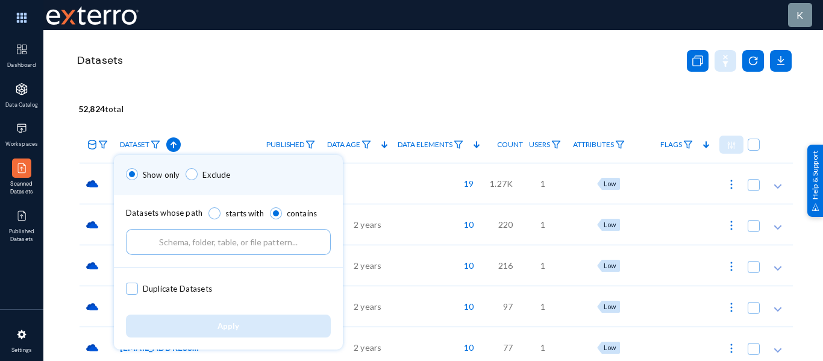
drag, startPoint x: 186, startPoint y: 60, endPoint x: 91, endPoint y: 149, distance: 130.5
click at [91, 149] on div at bounding box center [411, 180] width 823 height 361
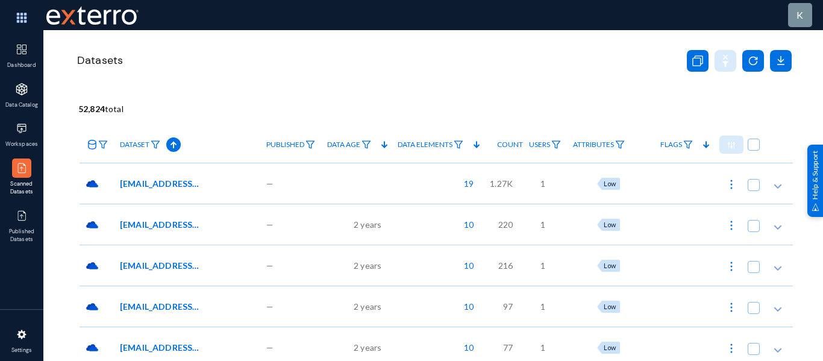
click at [91, 149] on link at bounding box center [97, 144] width 34 height 21
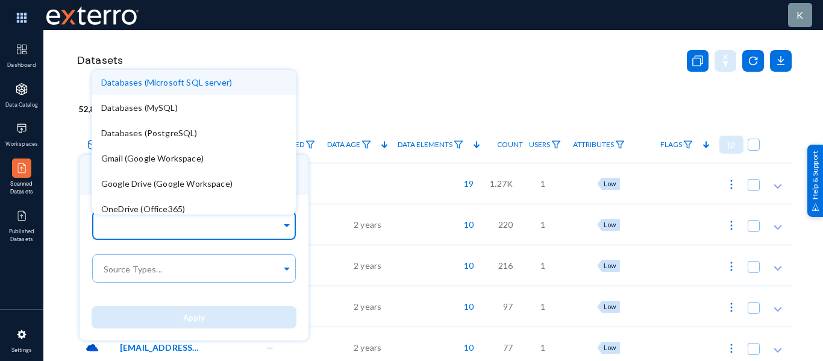
click at [120, 219] on div at bounding box center [191, 226] width 180 height 20
click at [202, 80] on span "Databases (Microsoft SQL server)" at bounding box center [166, 82] width 131 height 10
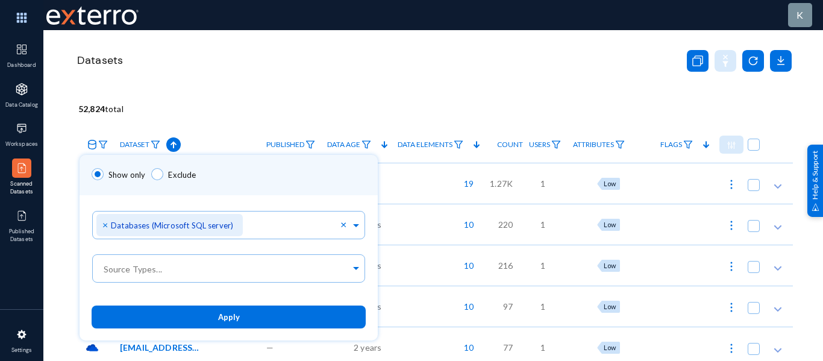
click at [348, 68] on div at bounding box center [411, 180] width 823 height 361
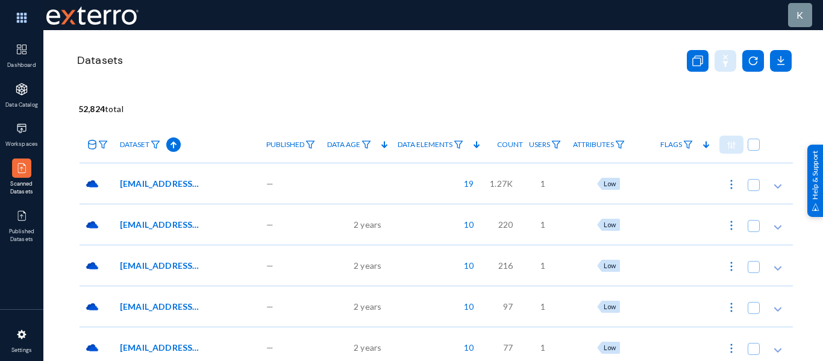
click at [90, 143] on icon at bounding box center [92, 145] width 8 height 10
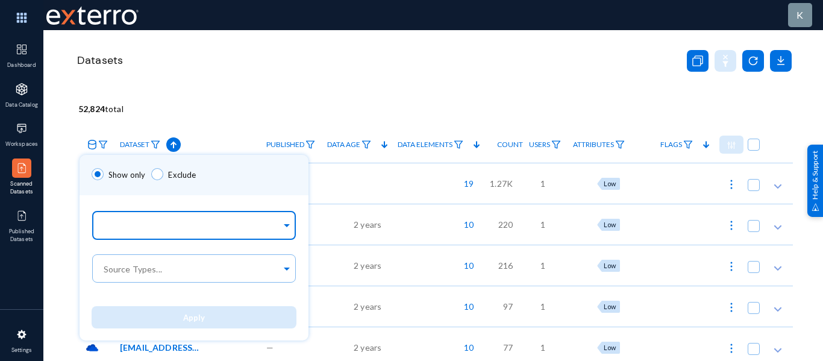
click at [134, 222] on input "text" at bounding box center [191, 227] width 180 height 11
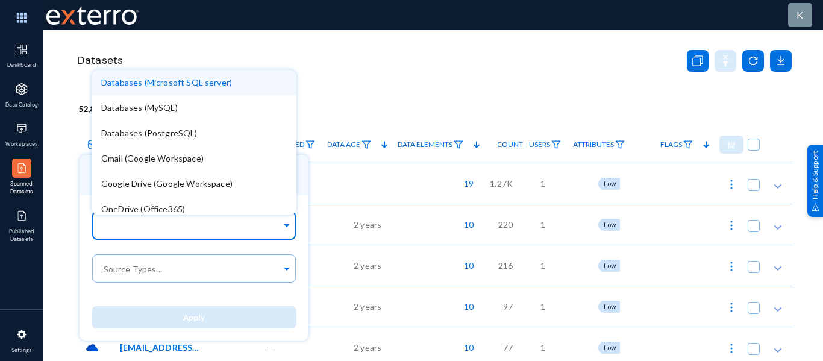
click at [151, 85] on span "Databases (Microsoft SQL server)" at bounding box center [166, 82] width 131 height 10
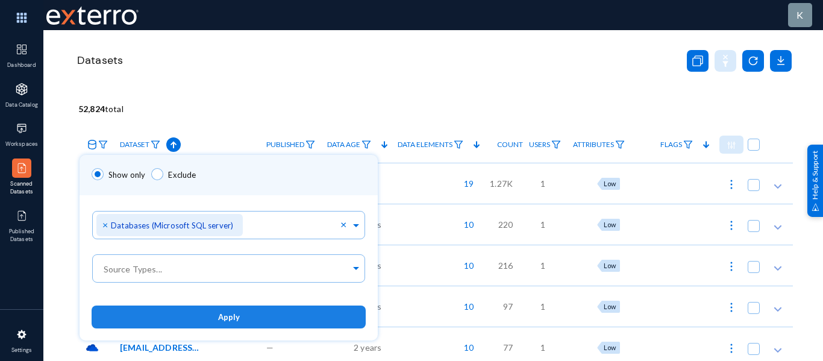
click at [258, 318] on button "Apply" at bounding box center [229, 317] width 274 height 22
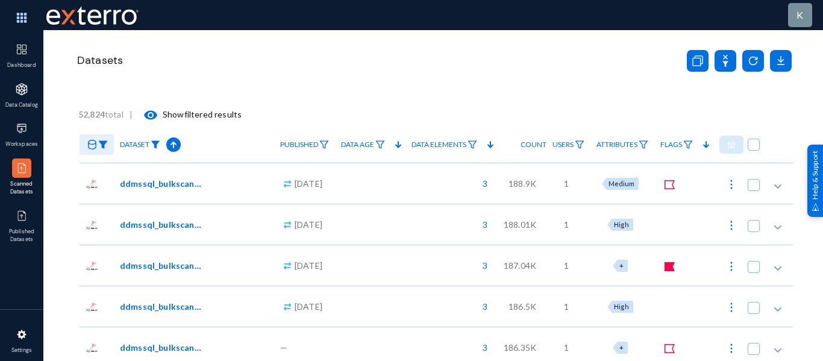
click at [156, 145] on img at bounding box center [156, 144] width 10 height 8
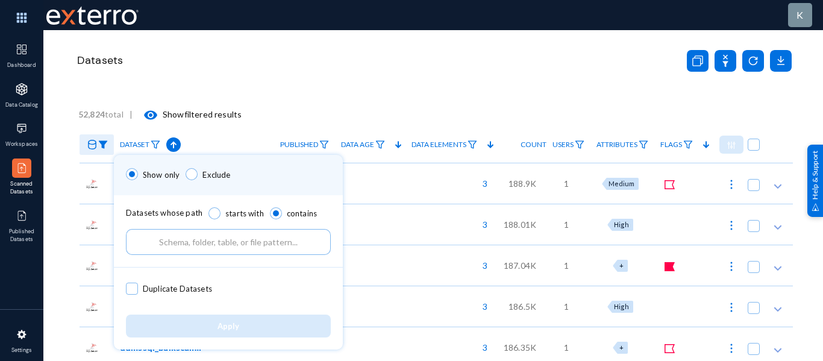
click at [200, 246] on input "text" at bounding box center [228, 242] width 205 height 26
paste input "employee"
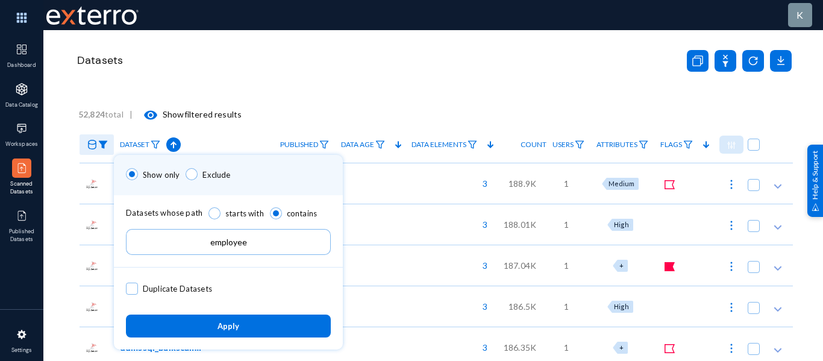
type input "employee"
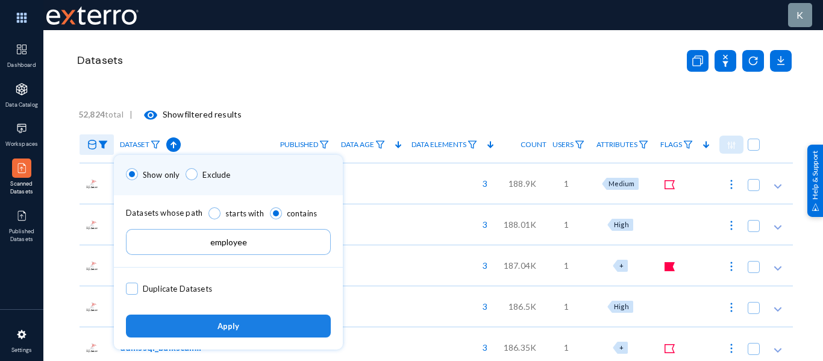
click at [242, 320] on button "Apply" at bounding box center [228, 326] width 205 height 22
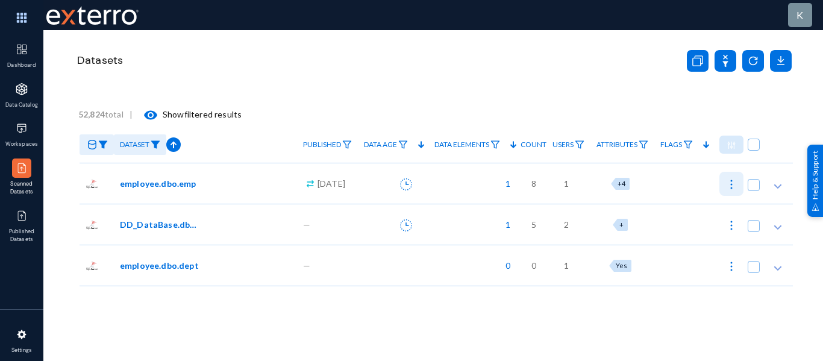
click at [726, 186] on img at bounding box center [732, 184] width 12 height 12
checkbox input "true"
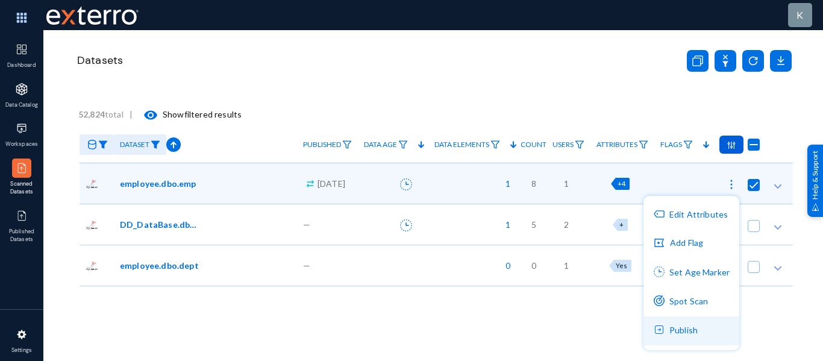
click at [671, 337] on button "Publish" at bounding box center [692, 330] width 96 height 29
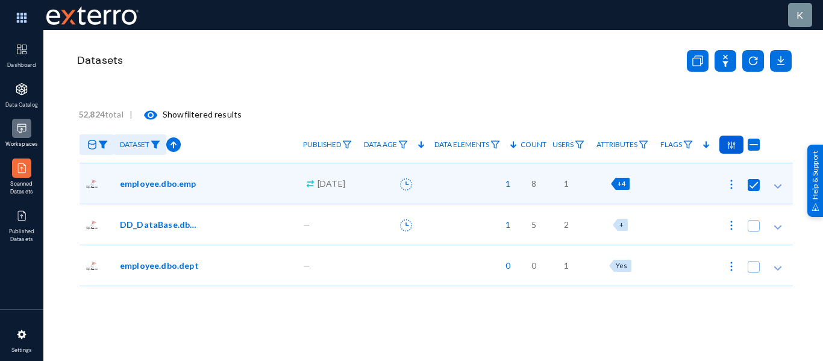
click at [22, 124] on img at bounding box center [22, 128] width 12 height 12
